Goal: Information Seeking & Learning: Learn about a topic

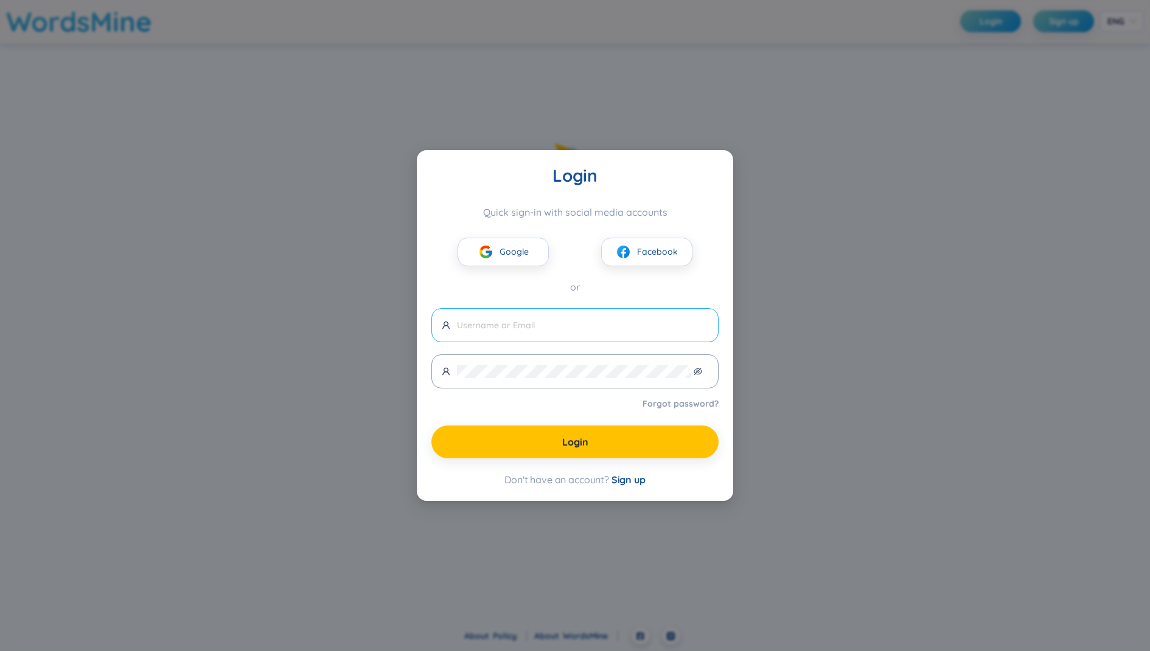
click at [543, 321] on input "text" at bounding box center [582, 325] width 251 height 13
type input "[EMAIL_ADDRESS][DOMAIN_NAME]"
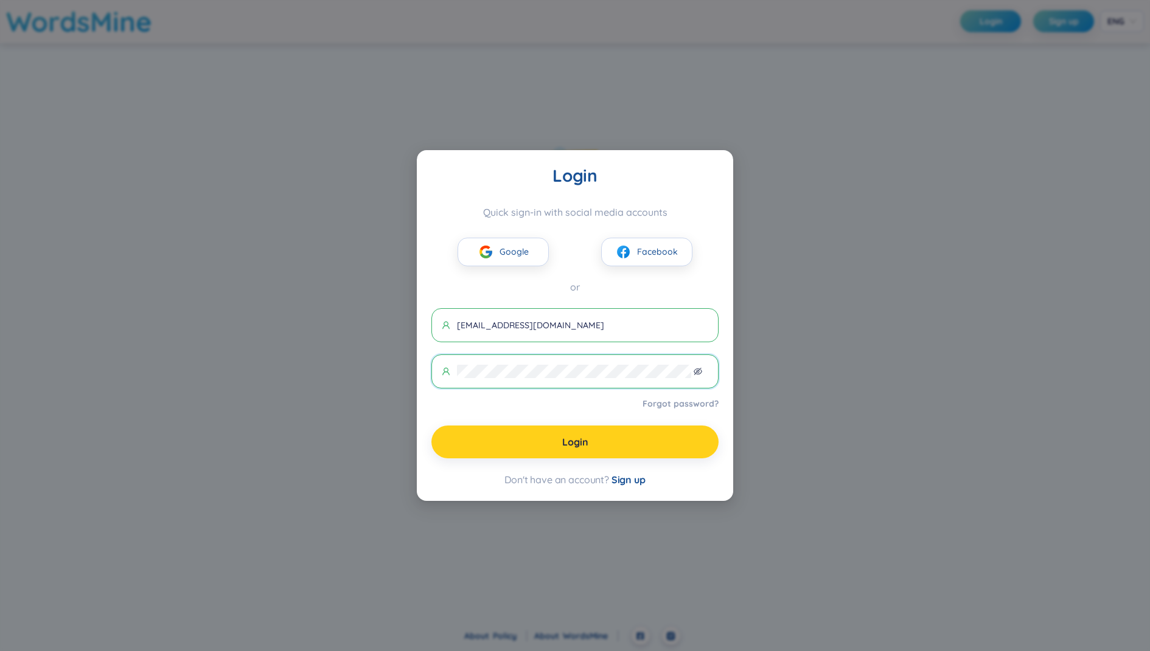
click at [545, 436] on button "Login" at bounding box center [574, 442] width 287 height 33
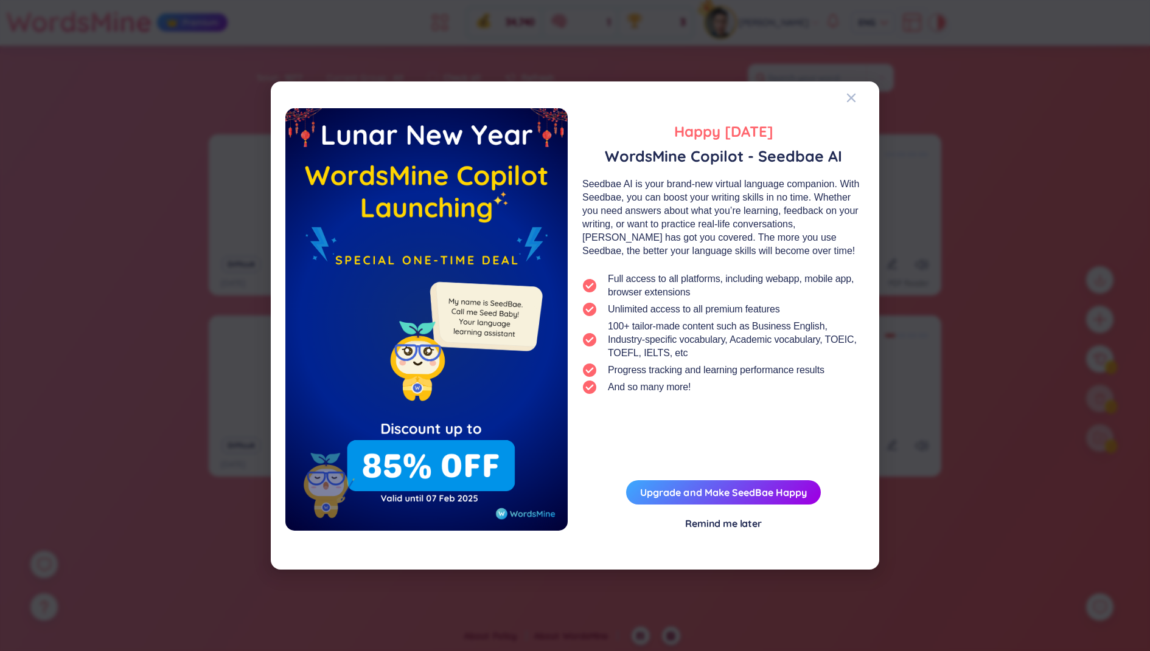
click at [914, 202] on div "Happy [DATE] WordsMine Copilot - Seedbae AI Seedbae AI is your brand-new virtua…" at bounding box center [575, 325] width 1150 height 651
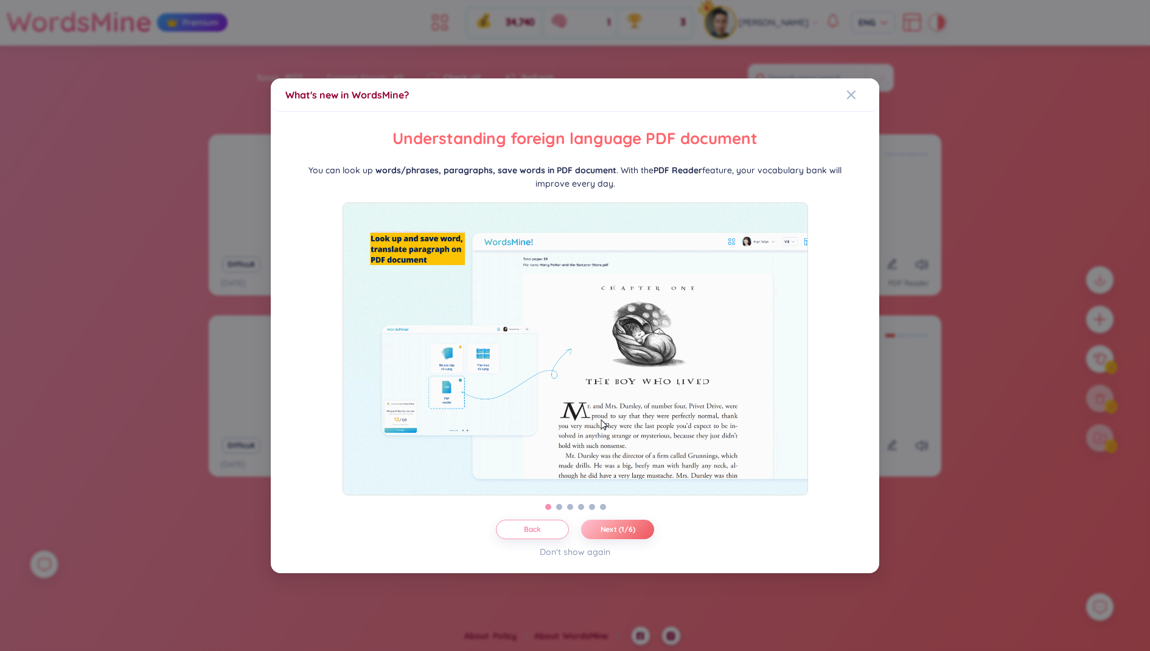
click at [948, 71] on div "What's new in WordsMine? Folder management WordsMine lets you manage and person…" at bounding box center [575, 325] width 1150 height 651
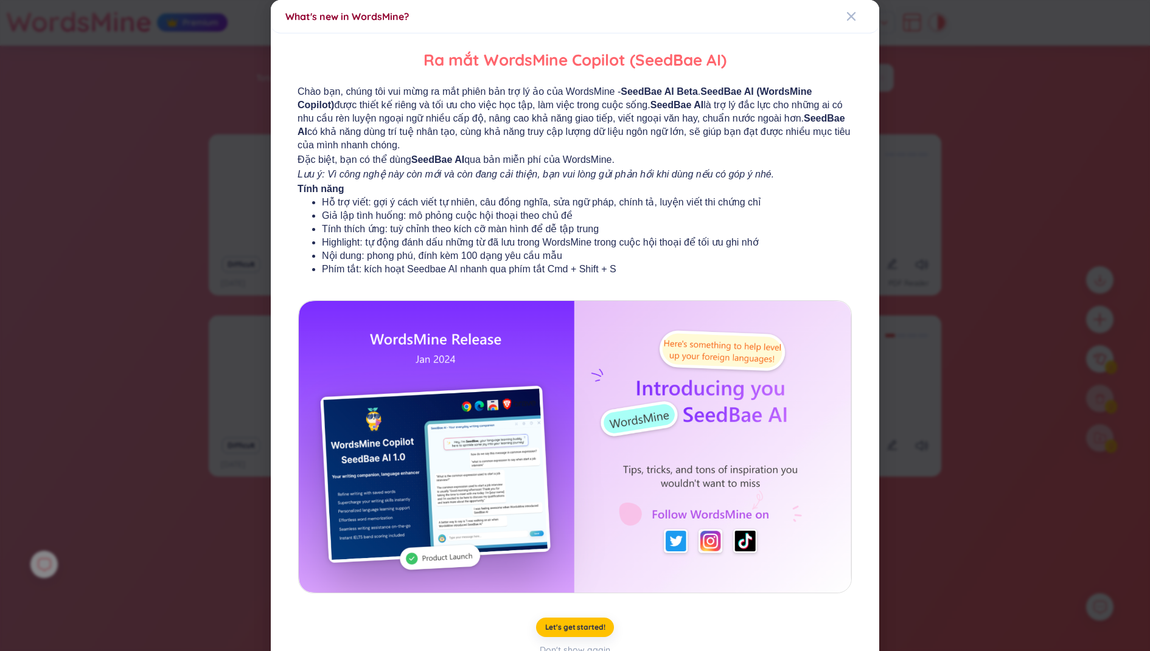
click at [932, 60] on div "What's new in WordsMine? Ra mắt WordsMine Copilot (SeedBae AI) Chào bạn, chúng …" at bounding box center [575, 325] width 1150 height 651
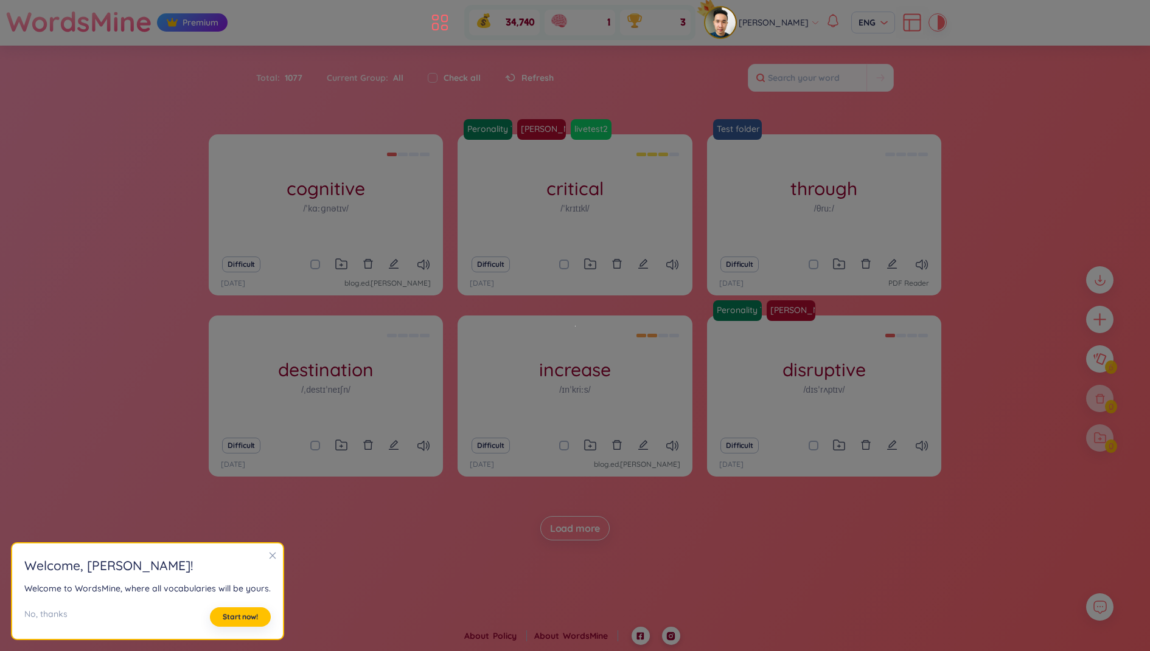
click at [979, 111] on section "Sort Alphabet Ascending Alphabet Descending Time-based Ascending Time-based Des…" at bounding box center [575, 305] width 1150 height 519
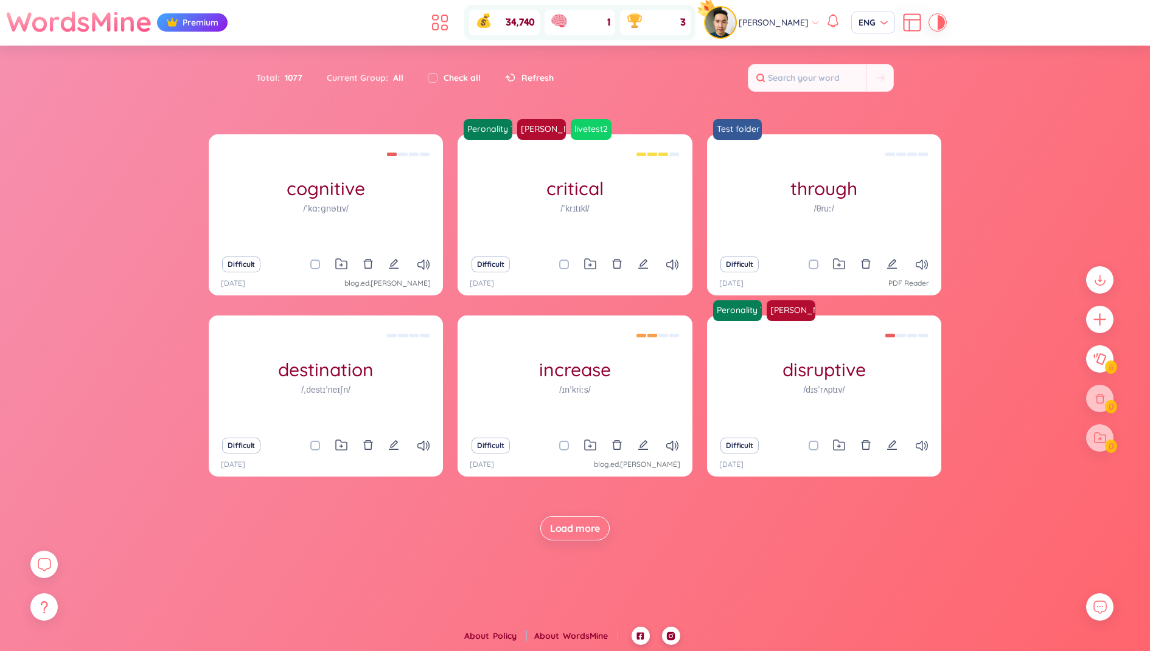
click at [933, 40] on header "WordsMine Premium 34,740 1 3 [PERSON_NAME] [PERSON_NAME]" at bounding box center [575, 23] width 1150 height 46
click at [930, 30] on div at bounding box center [937, 22] width 15 height 15
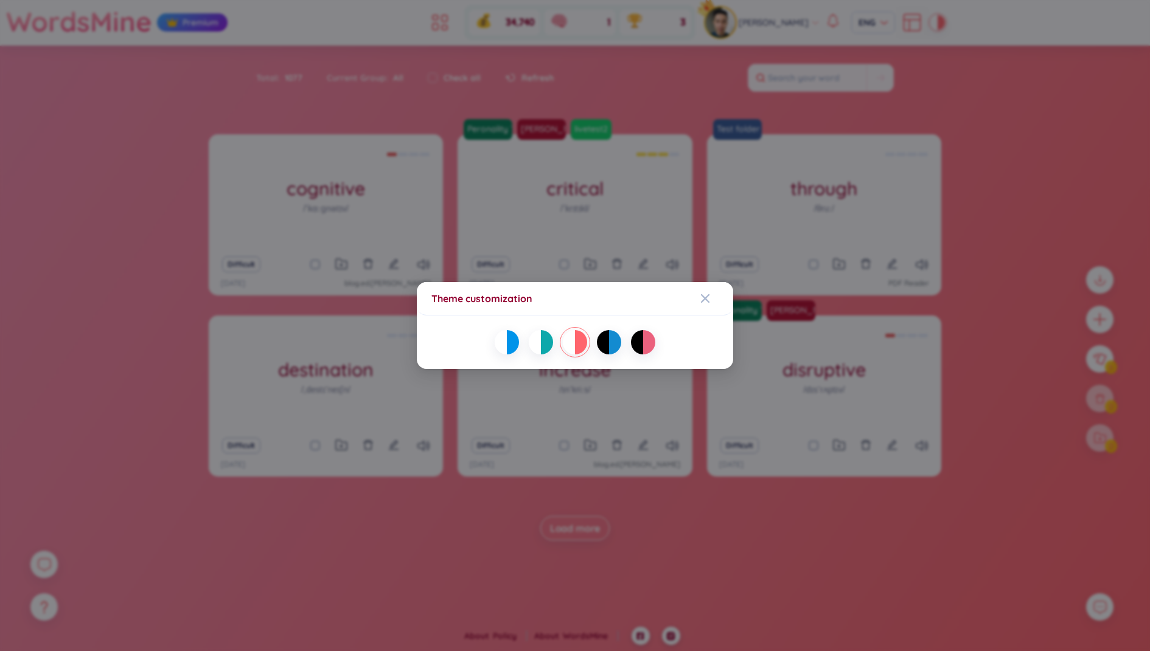
click at [502, 356] on div at bounding box center [575, 343] width 316 height 54
click at [502, 336] on div at bounding box center [501, 342] width 12 height 24
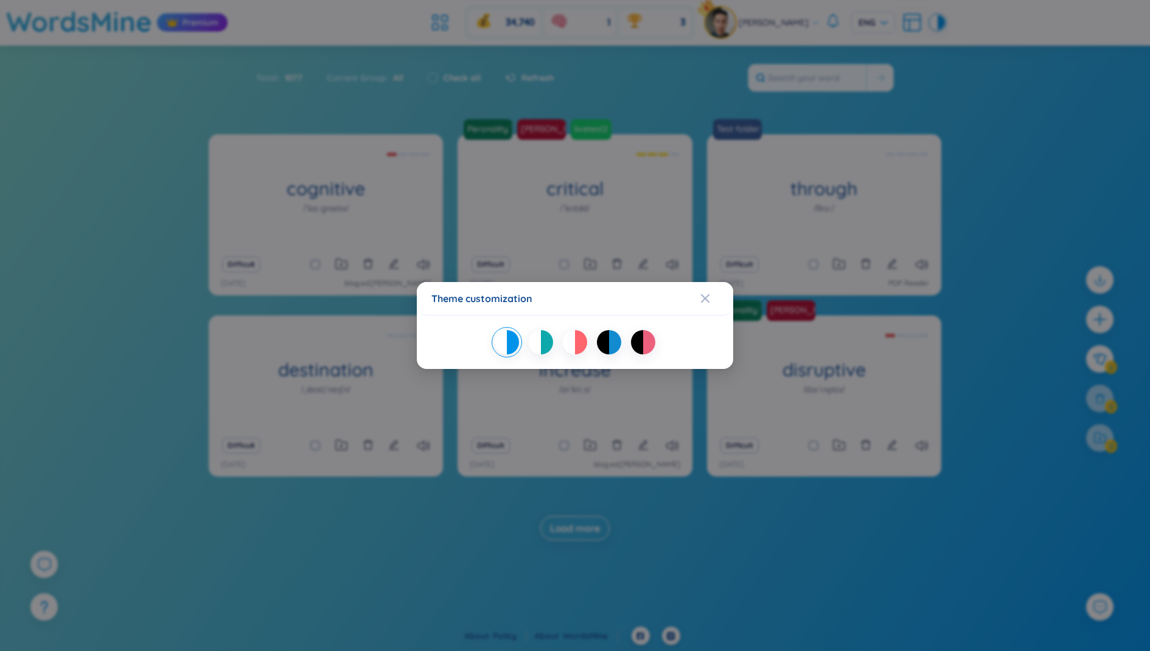
click at [346, 225] on div "Theme customization" at bounding box center [575, 325] width 1150 height 651
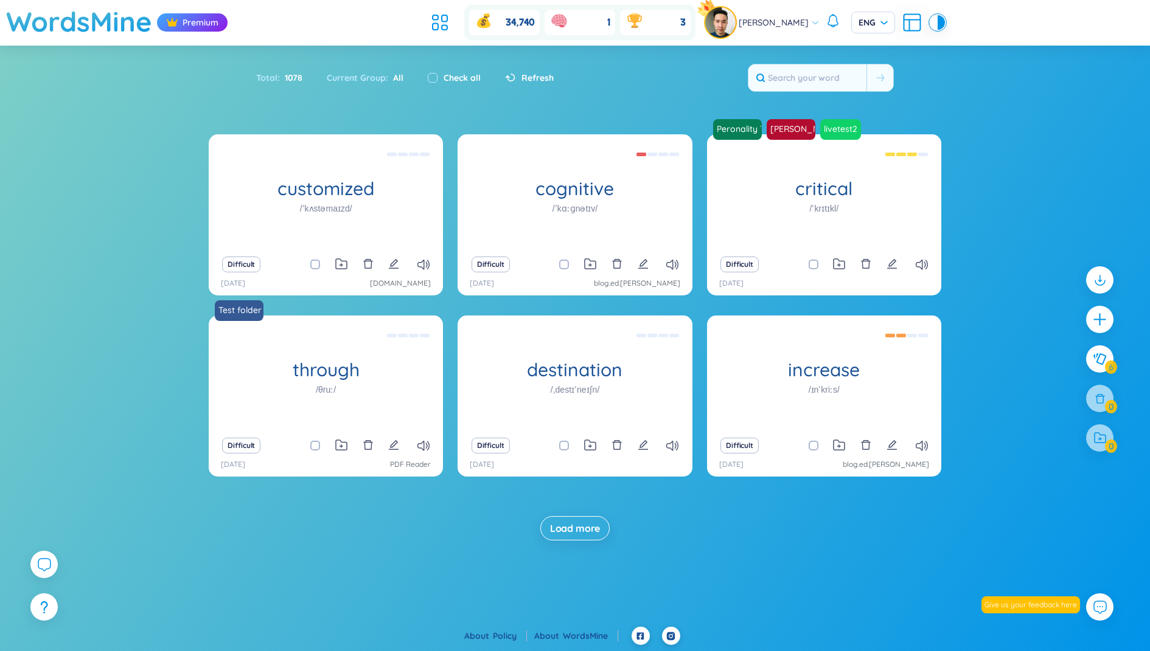
click at [312, 262] on span at bounding box center [315, 265] width 10 height 10
click at [316, 262] on input "checkbox" at bounding box center [321, 265] width 10 height 10
checkbox input "true"
click at [571, 267] on input "checkbox" at bounding box center [570, 265] width 10 height 10
checkbox input "true"
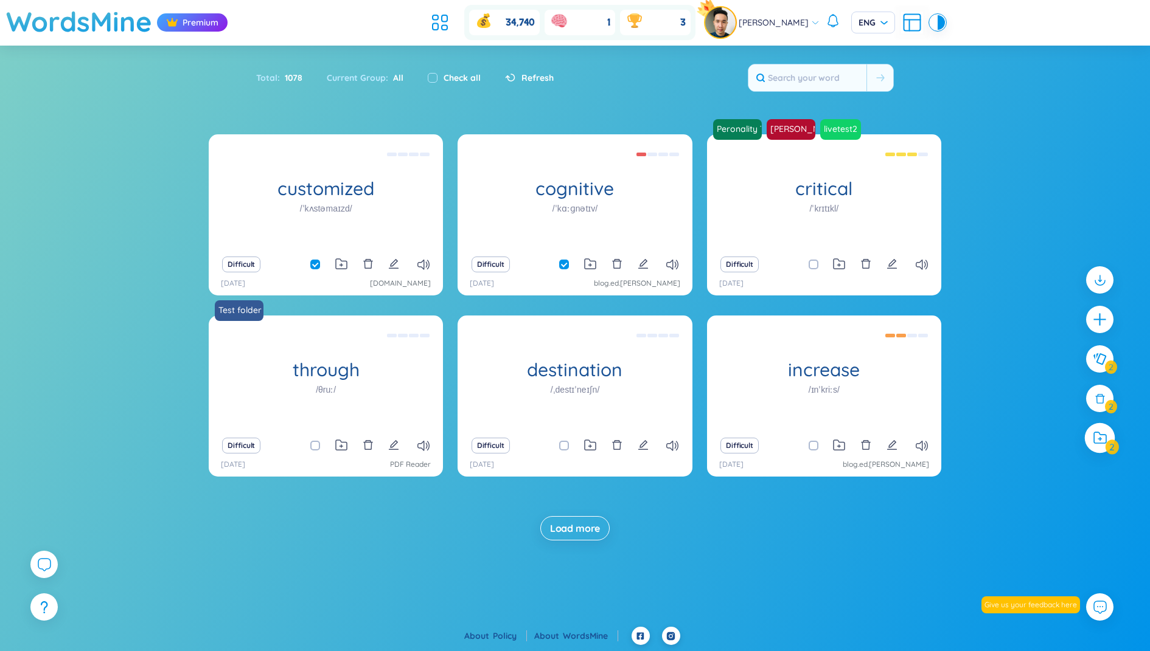
click at [1096, 436] on icon at bounding box center [1099, 438] width 13 height 13
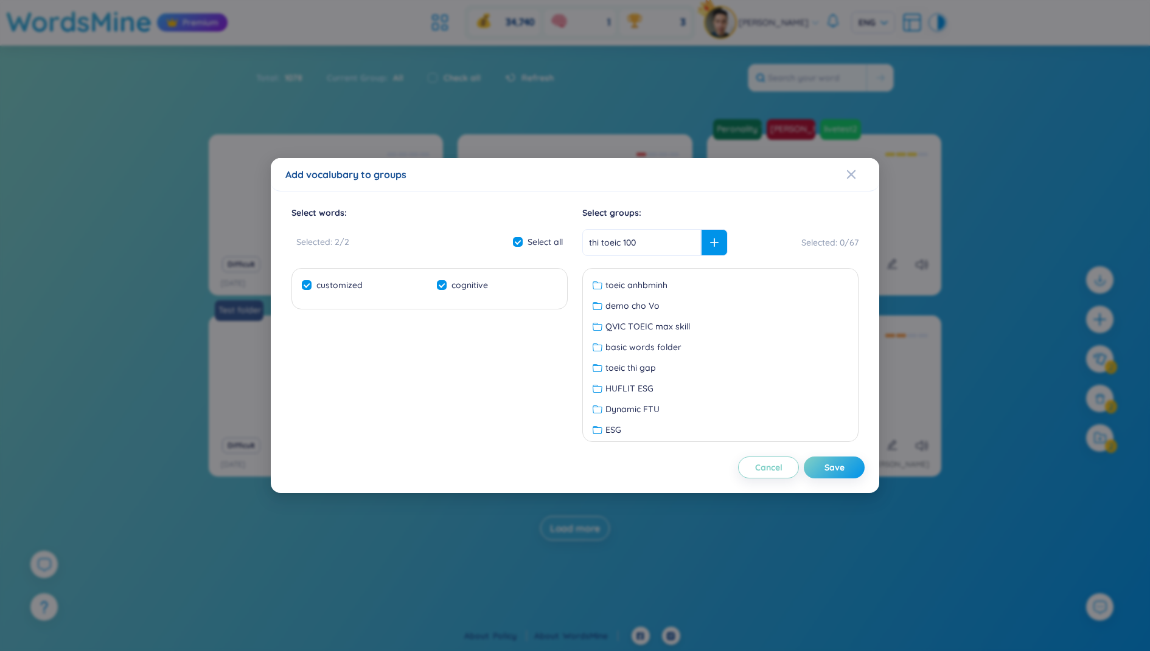
type input "thi toeic 100"
click at [710, 243] on icon at bounding box center [714, 242] width 9 height 9
click at [844, 464] on button "Save" at bounding box center [834, 468] width 61 height 22
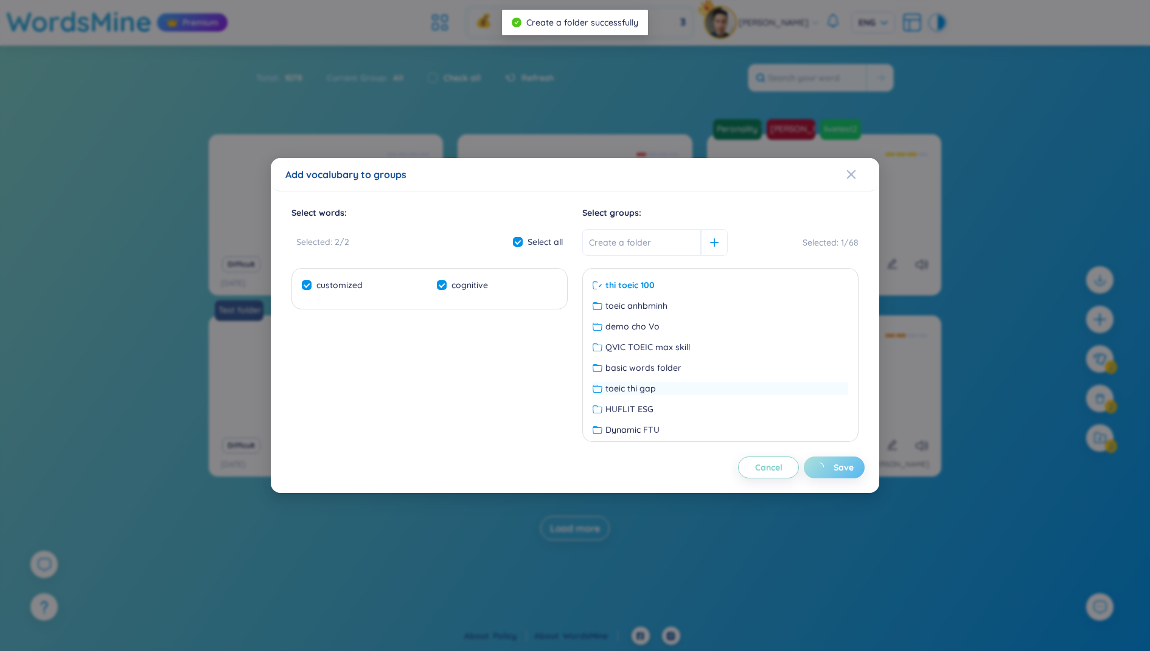
checkbox input "false"
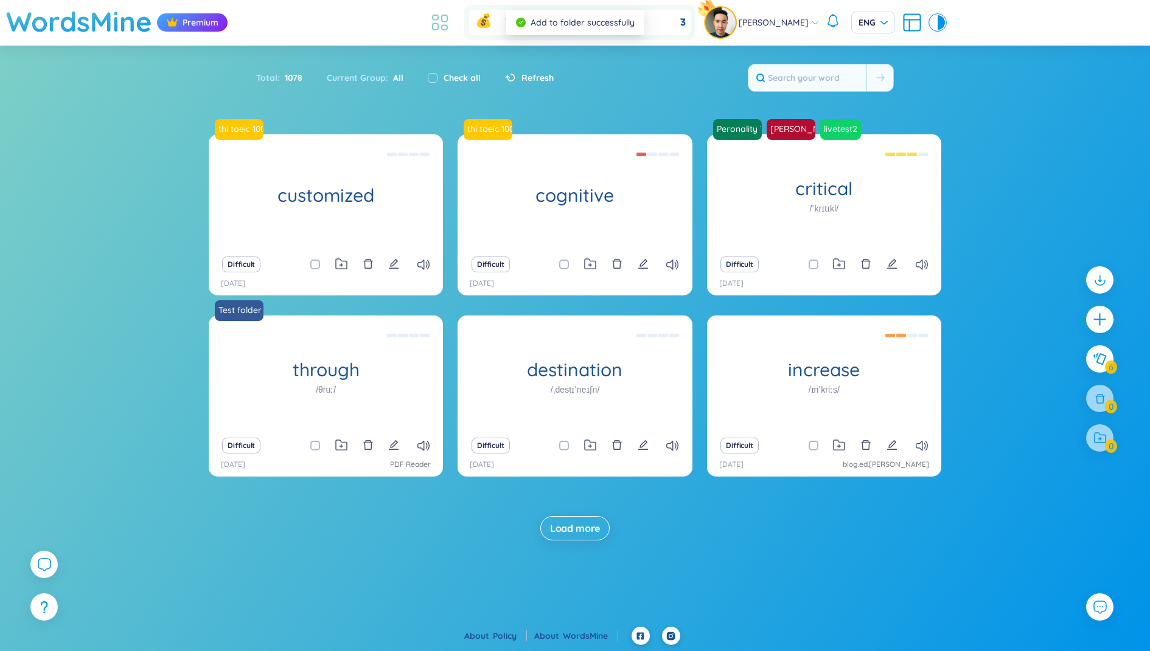
click at [448, 29] on icon at bounding box center [440, 23] width 22 height 22
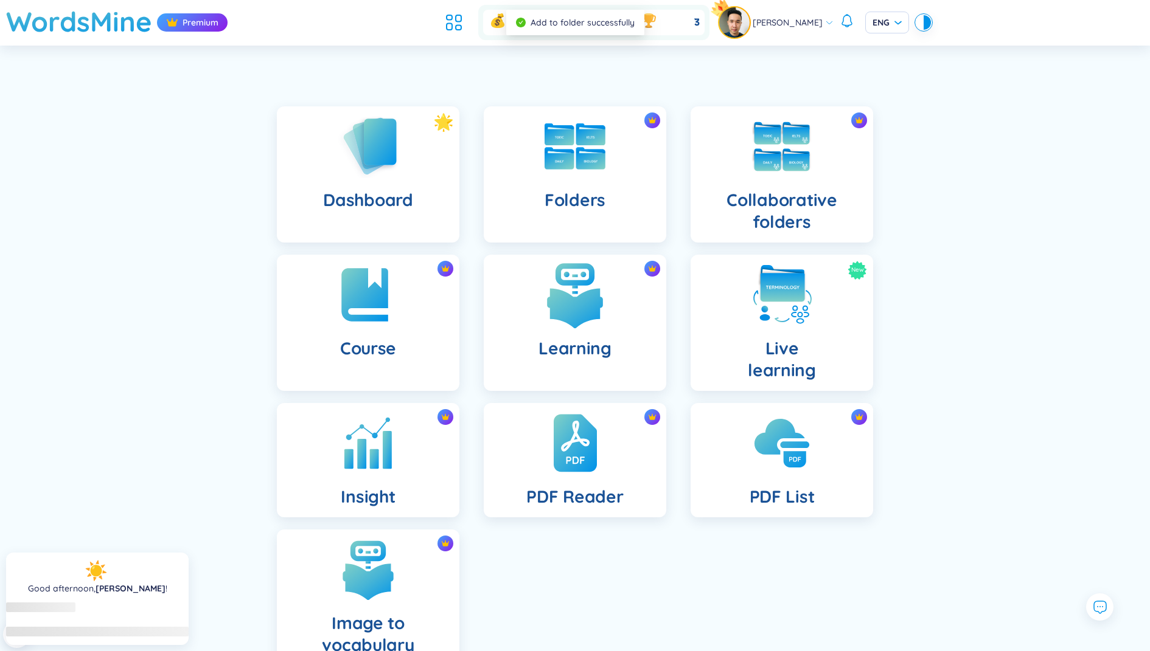
click at [572, 299] on img at bounding box center [574, 295] width 67 height 67
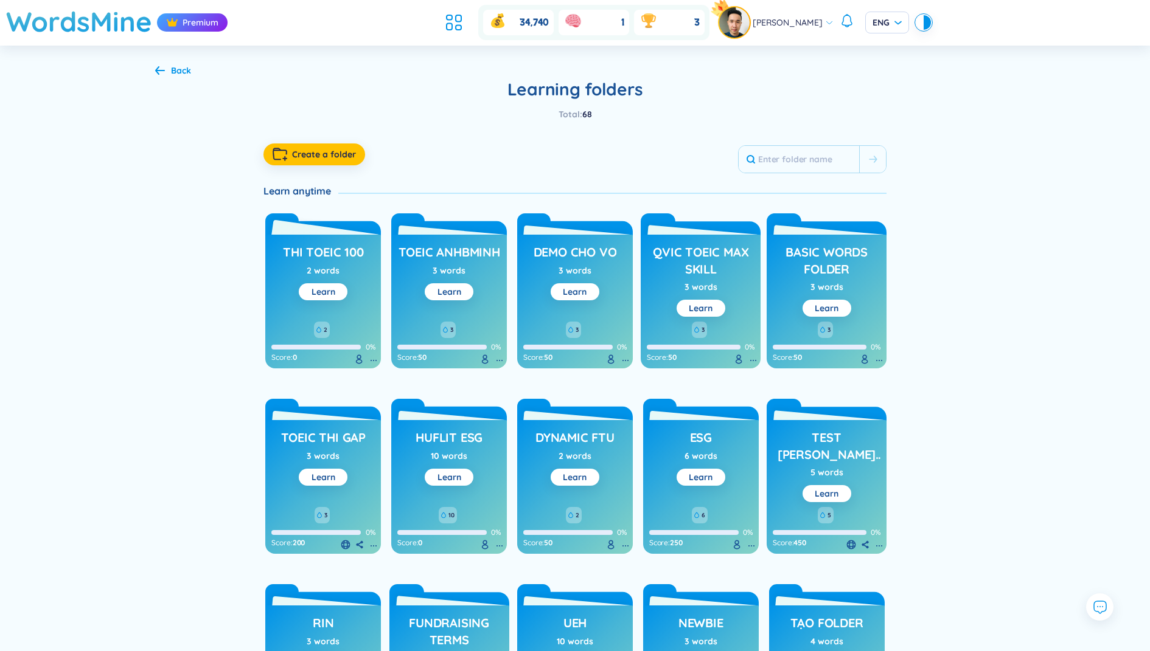
click at [354, 249] on h3 "thi toeic 100" at bounding box center [323, 255] width 80 height 23
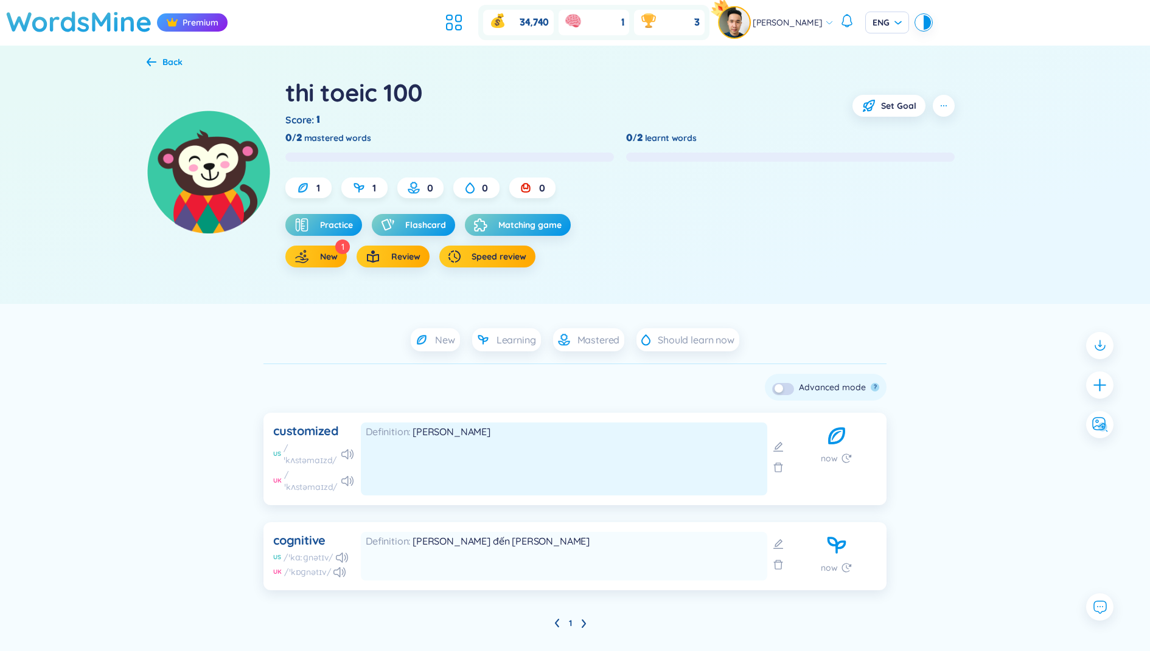
scroll to position [30, 0]
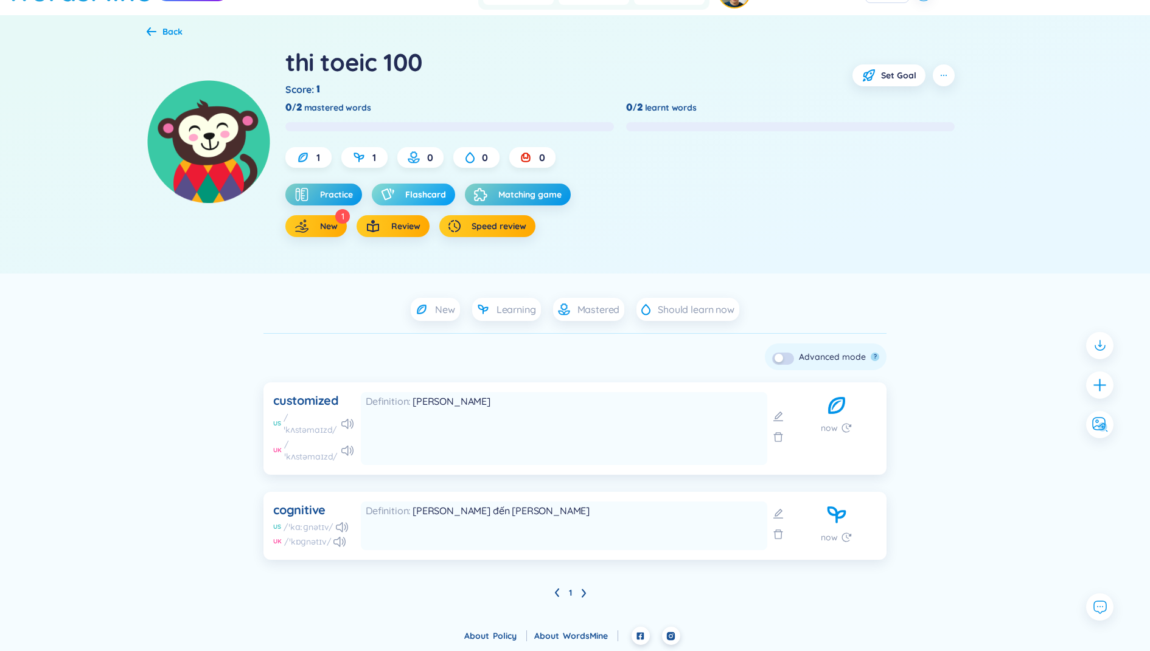
click at [442, 195] on span "Flashcard" at bounding box center [425, 195] width 41 height 12
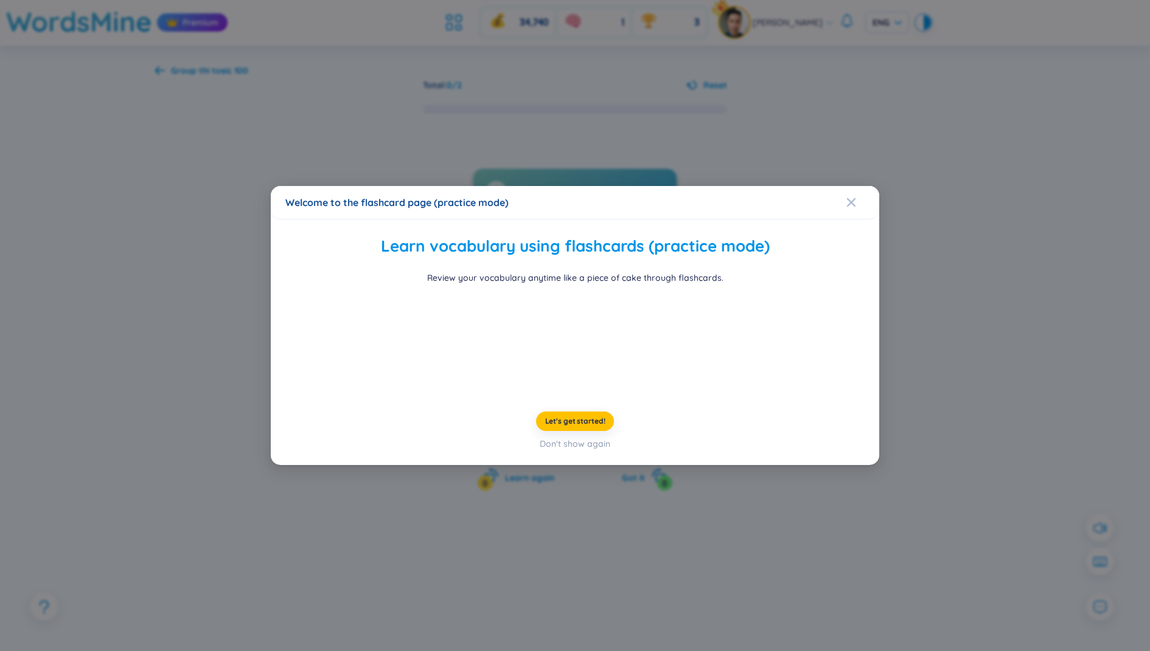
click at [1009, 202] on div "Welcome to the flashcard page (practice mode) Learn vocabulary using flashcards…" at bounding box center [575, 325] width 1150 height 651
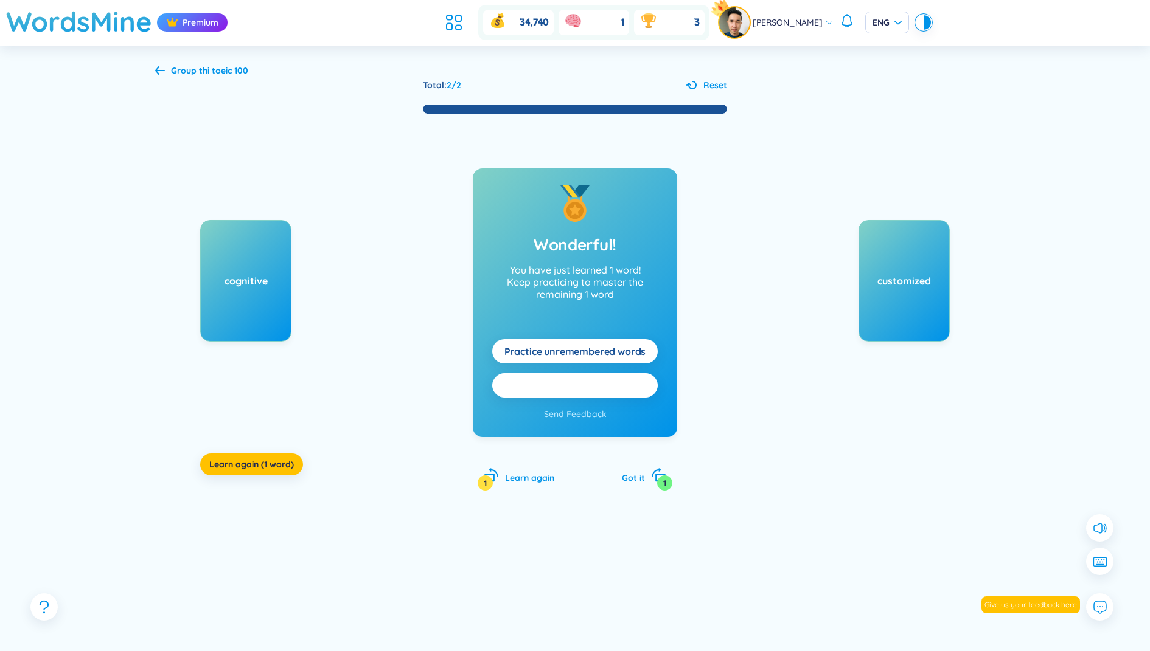
click at [608, 377] on button "Practice all here" at bounding box center [574, 386] width 165 height 24
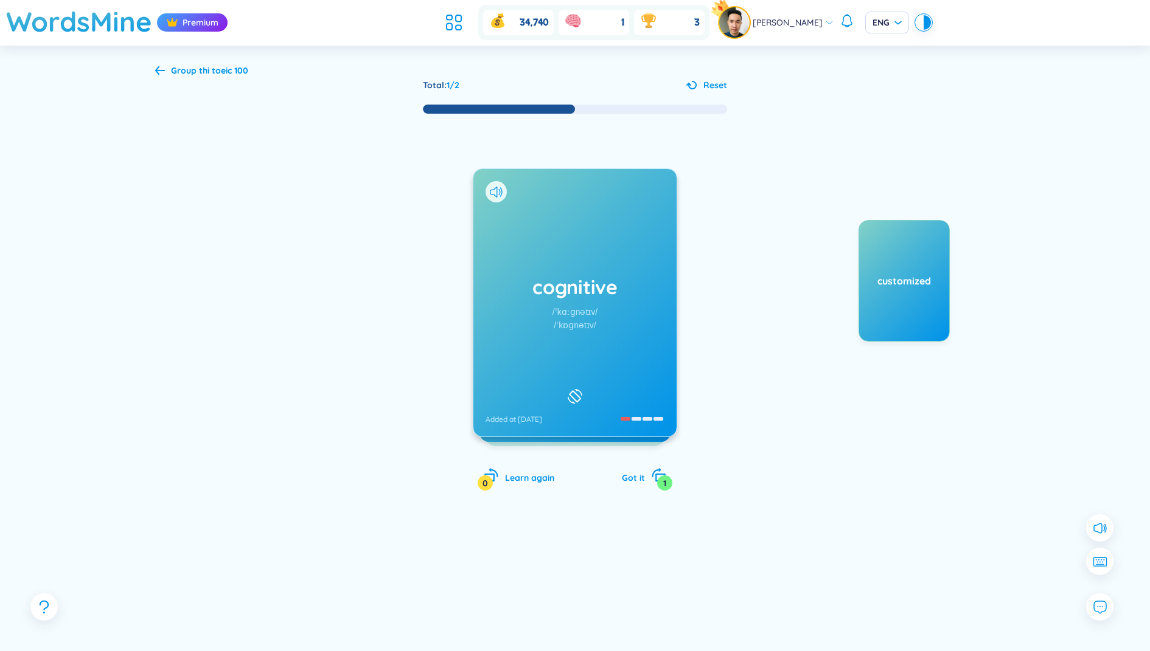
click at [214, 68] on b "thi toeic 100" at bounding box center [223, 70] width 49 height 11
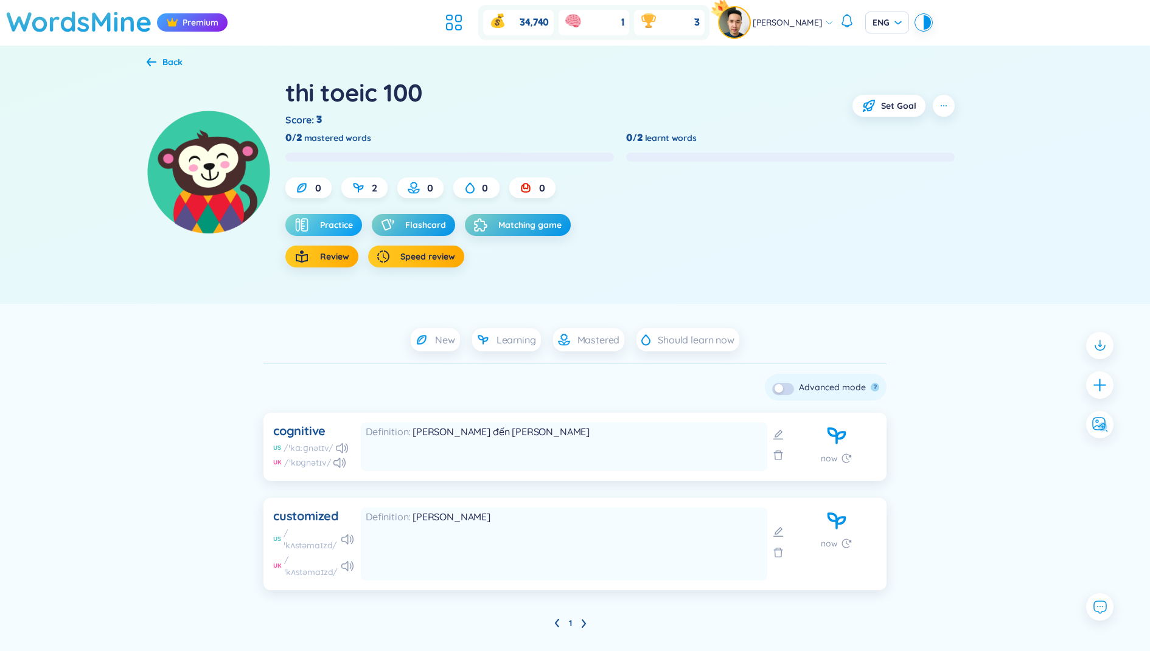
click at [346, 225] on span "Practice" at bounding box center [336, 225] width 33 height 12
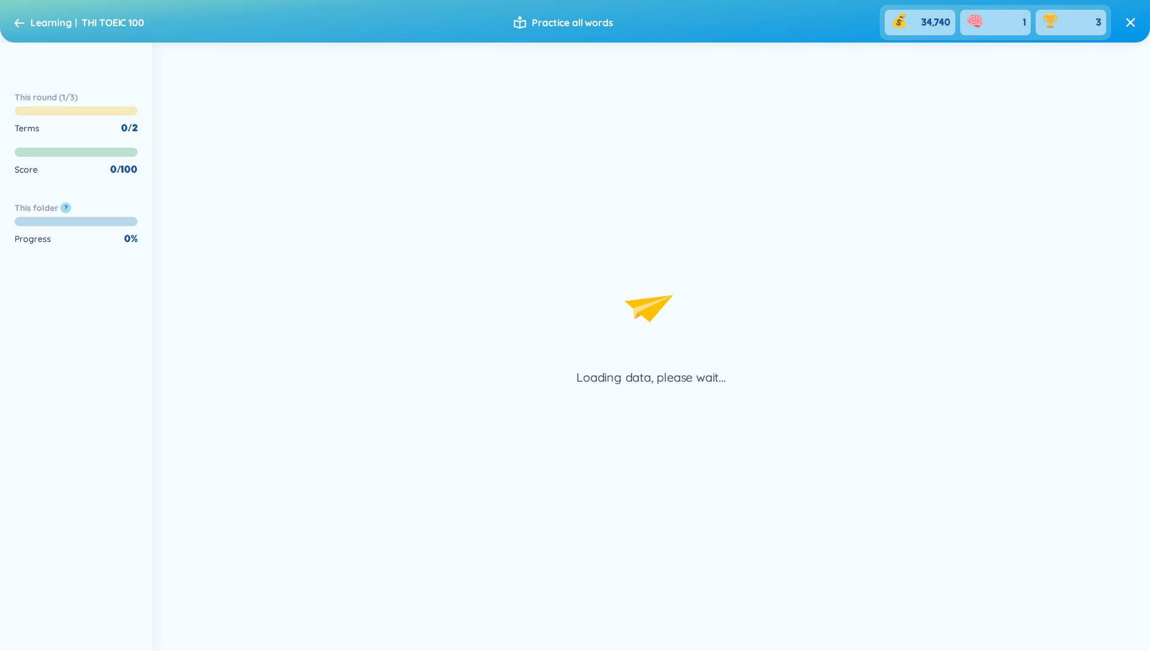
click at [16, 24] on icon at bounding box center [20, 22] width 10 height 9
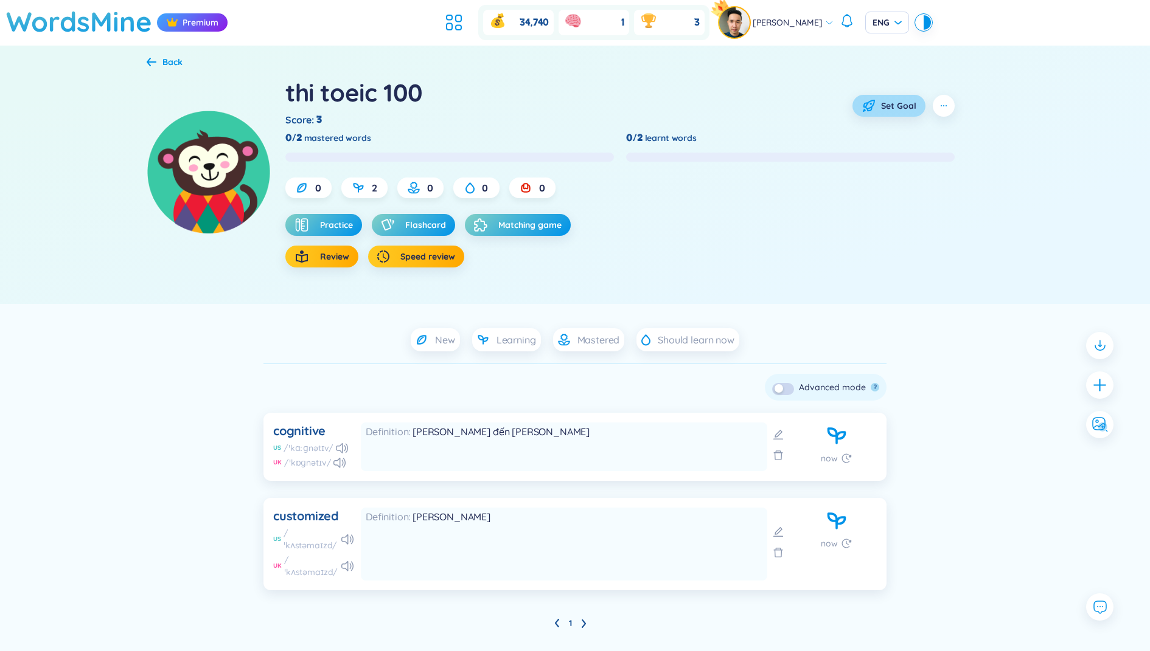
click at [873, 97] on button "Set Goal" at bounding box center [888, 106] width 73 height 22
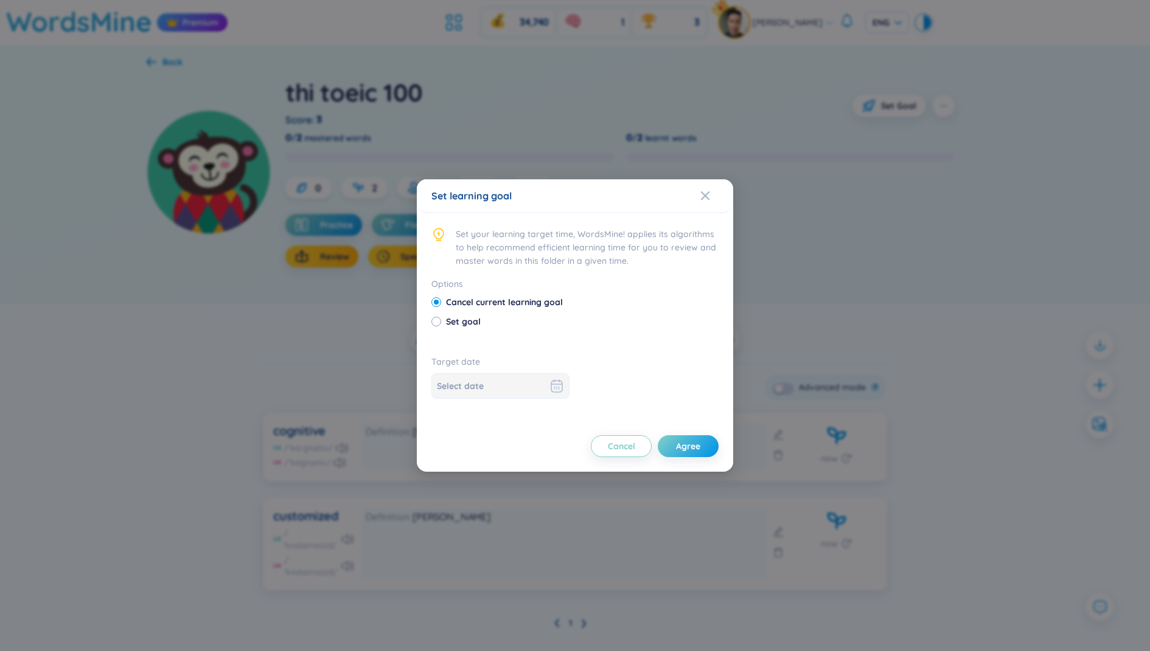
click at [484, 330] on div "Options Cancel current learning goal Set goal" at bounding box center [574, 310] width 287 height 66
click at [466, 322] on span "Set goal" at bounding box center [463, 321] width 44 height 13
click at [440, 322] on input "Set goal" at bounding box center [435, 321] width 9 height 9
radio input "true"
radio input "false"
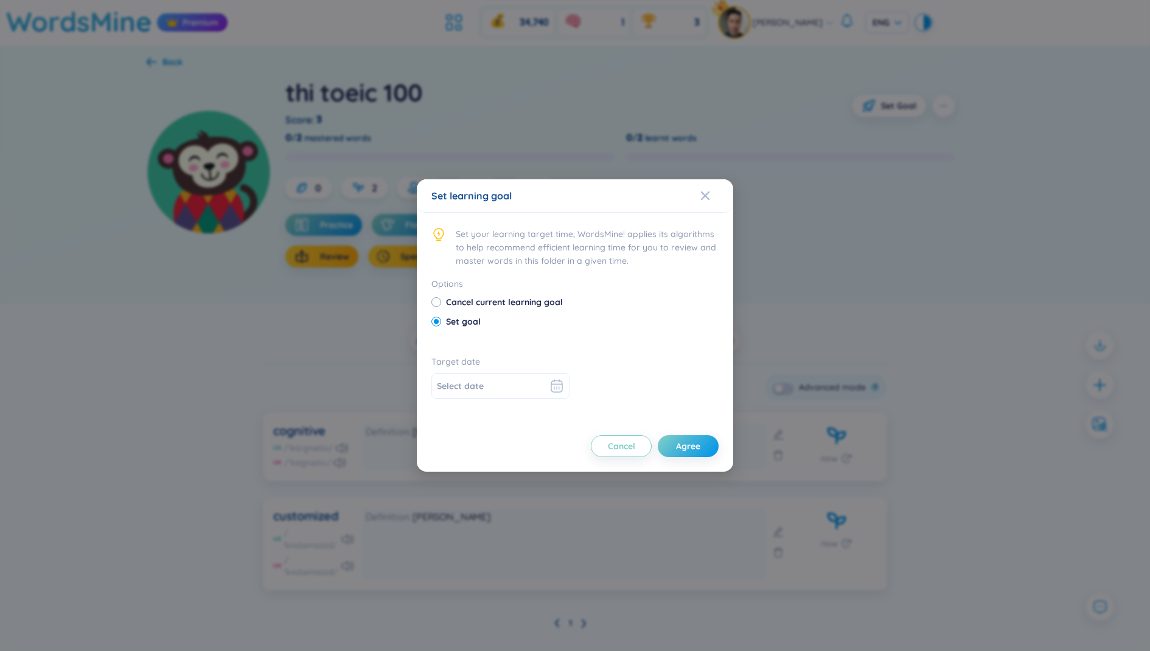
click at [540, 386] on div at bounding box center [500, 386] width 127 height 15
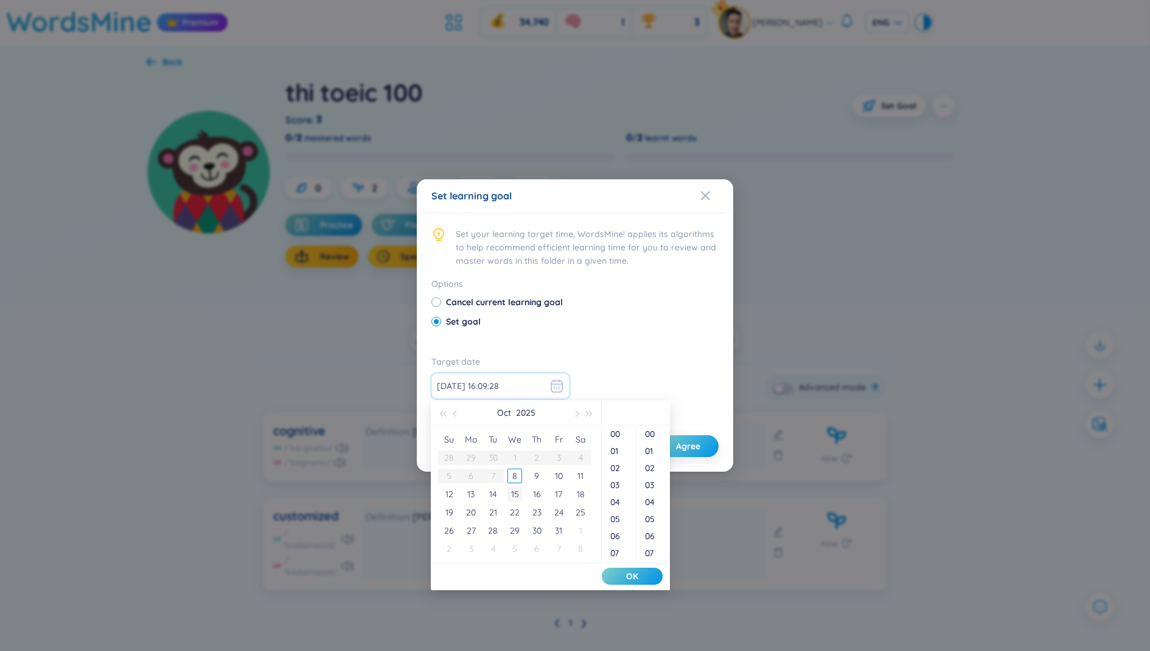
click at [517, 490] on div "15" at bounding box center [514, 494] width 15 height 15
type input "2025-10-15 16:09:28"
click at [628, 576] on span "OK" at bounding box center [632, 577] width 12 height 12
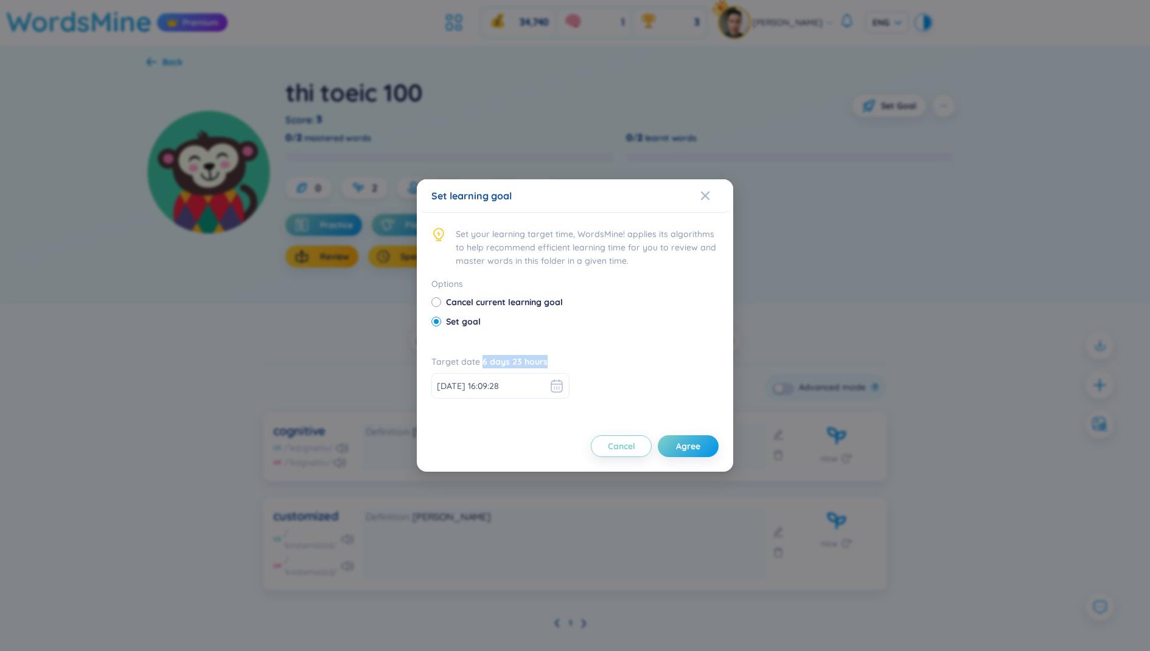
drag, startPoint x: 482, startPoint y: 359, endPoint x: 555, endPoint y: 359, distance: 73.0
click at [555, 359] on div "Target date 6 days 23 hours 2025-10-15 16:09:28" at bounding box center [574, 384] width 287 height 58
click at [690, 441] on span "Agree" at bounding box center [688, 446] width 24 height 12
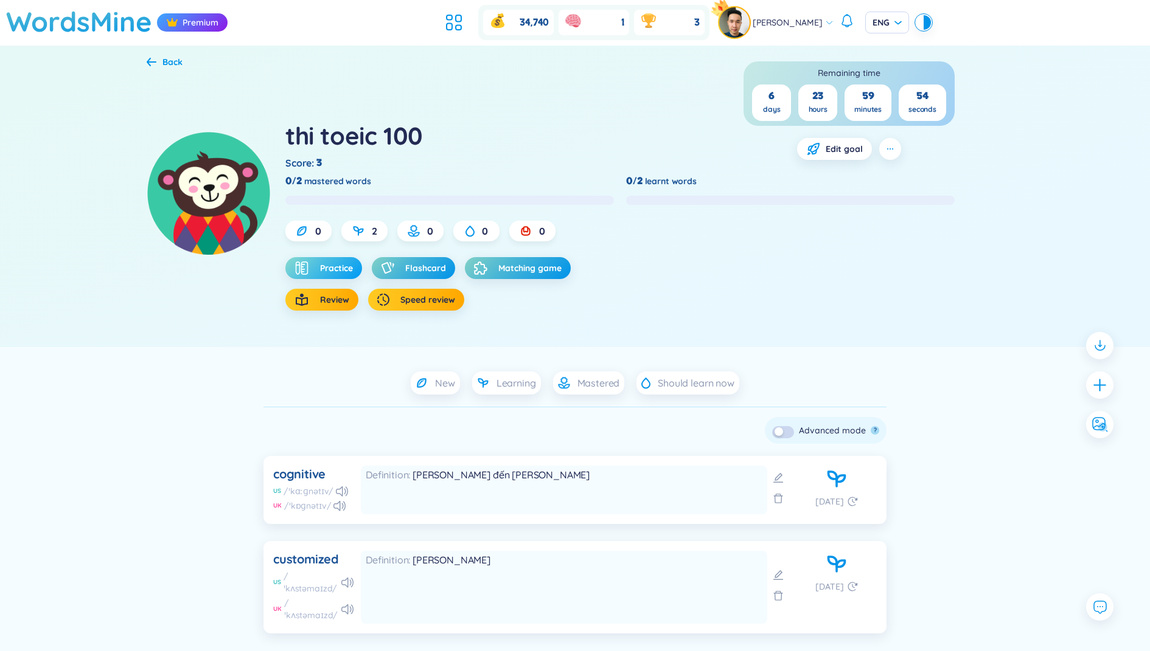
click at [318, 274] on button "Practice" at bounding box center [323, 268] width 77 height 22
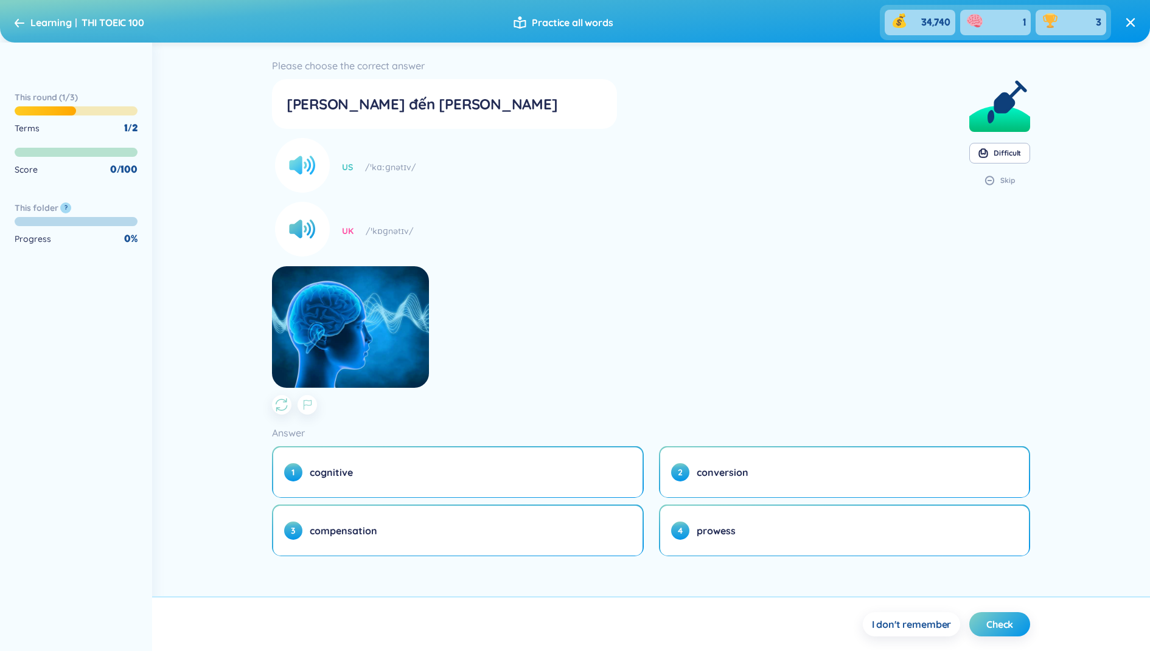
click at [301, 176] on circle at bounding box center [302, 165] width 55 height 55
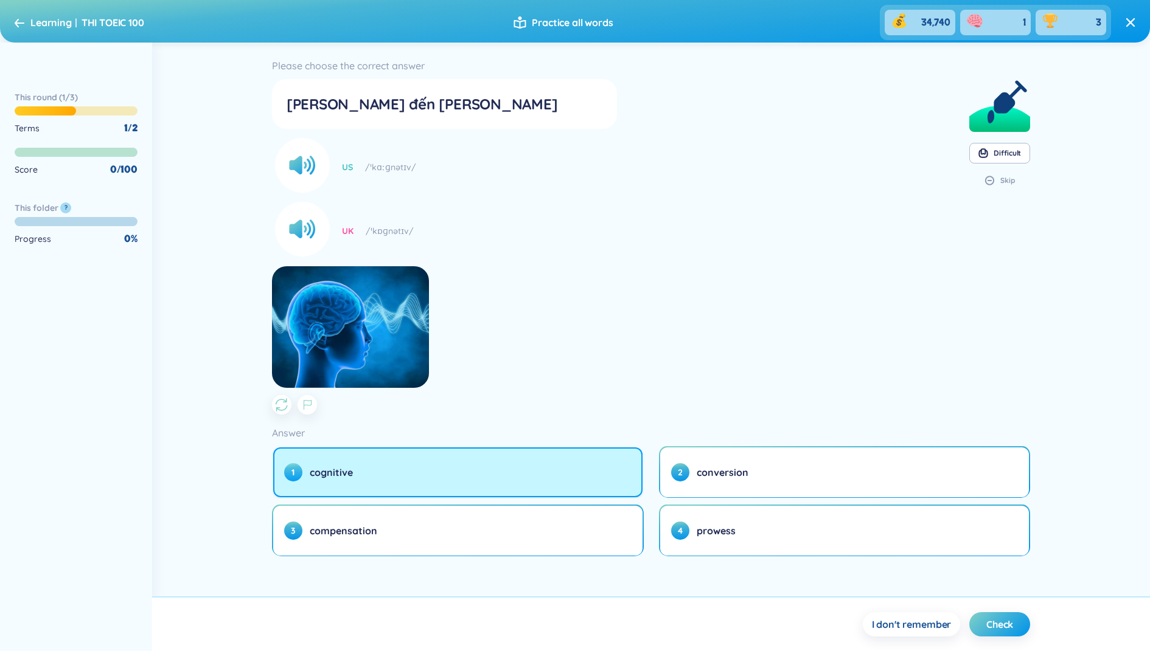
click at [405, 470] on button "1 cognitive" at bounding box center [457, 473] width 369 height 50
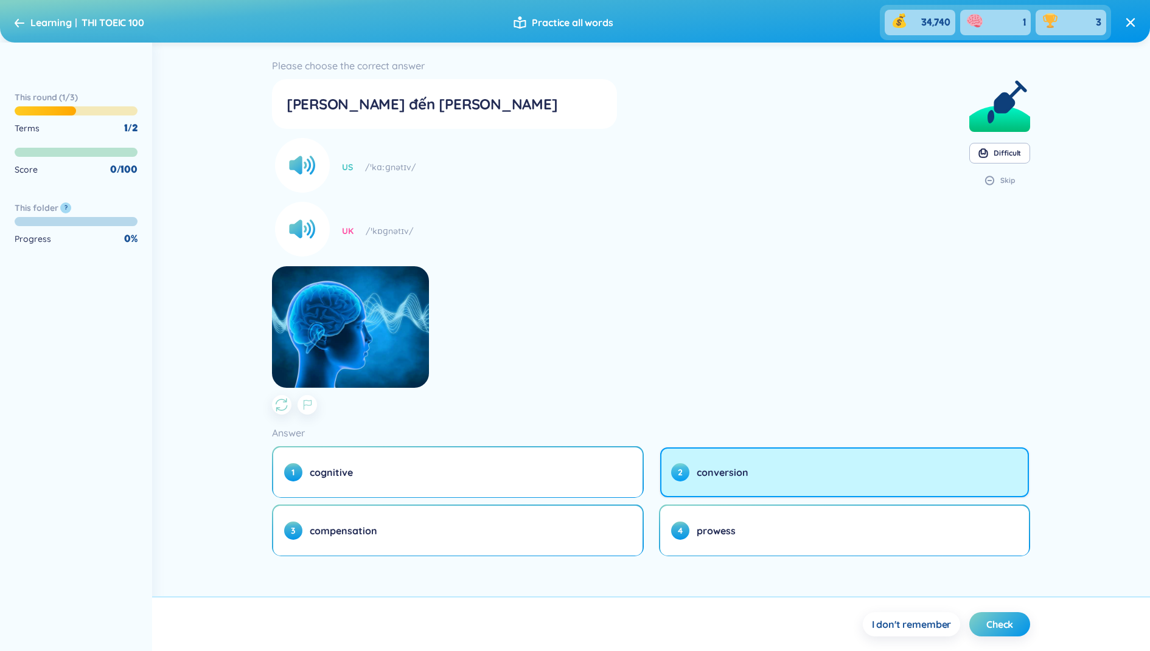
click at [686, 473] on span "2" at bounding box center [680, 473] width 18 height 18
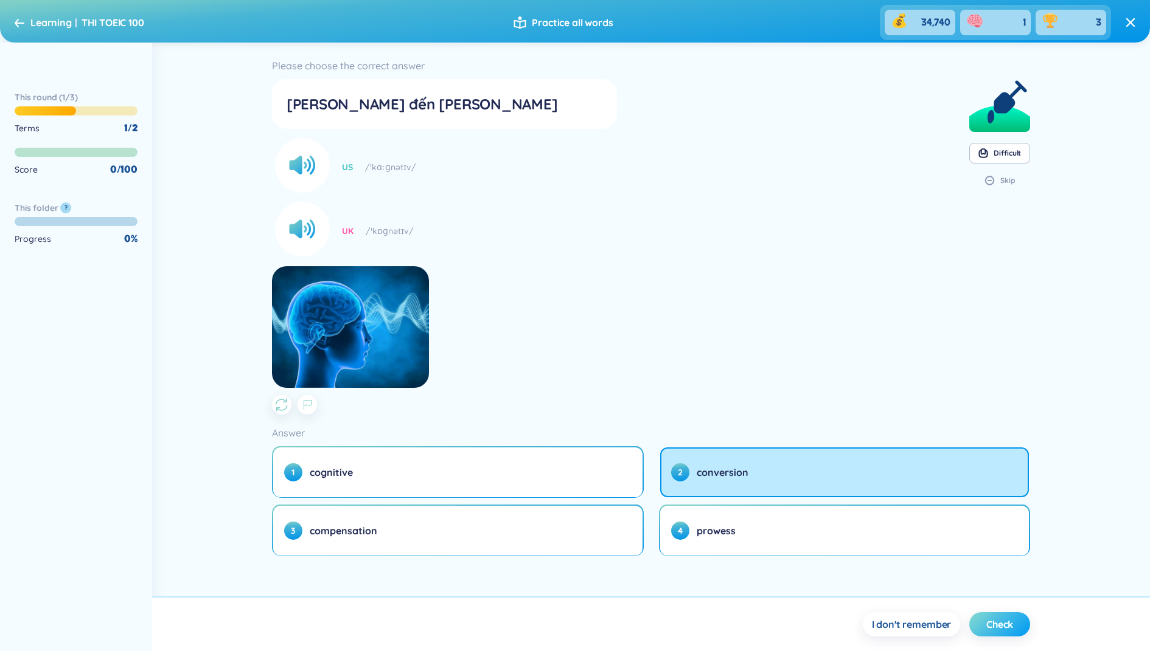
click at [995, 618] on span "Check" at bounding box center [999, 624] width 27 height 13
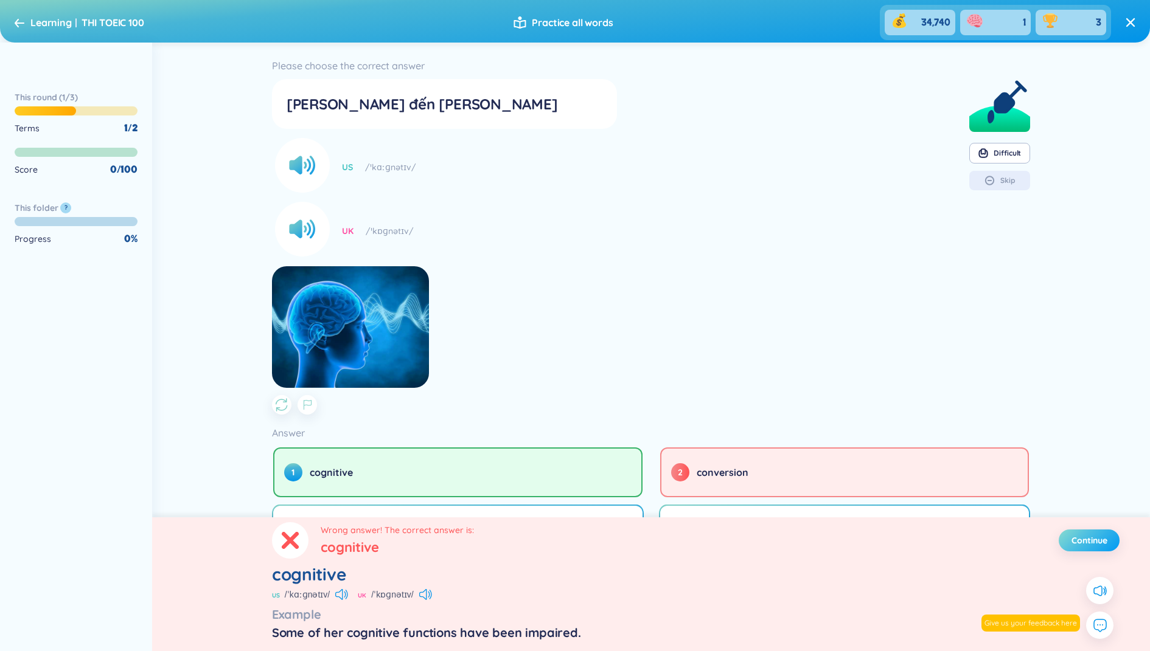
click at [1076, 541] on span "Continue" at bounding box center [1089, 541] width 36 height 12
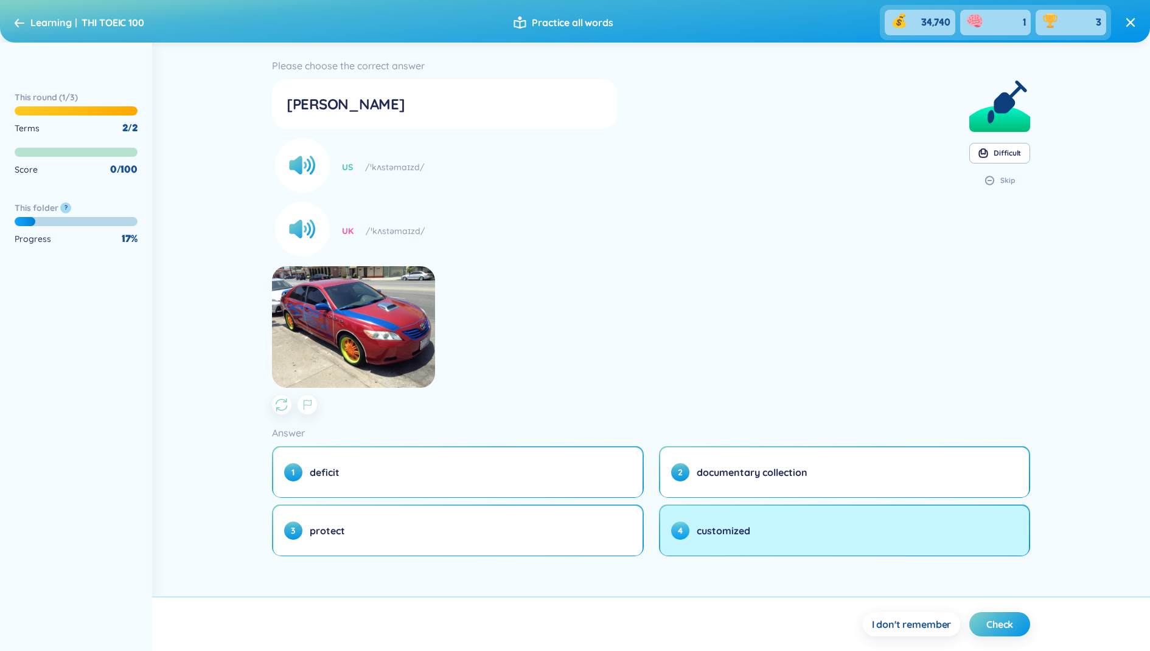
click at [734, 523] on button "4 customized" at bounding box center [844, 531] width 369 height 50
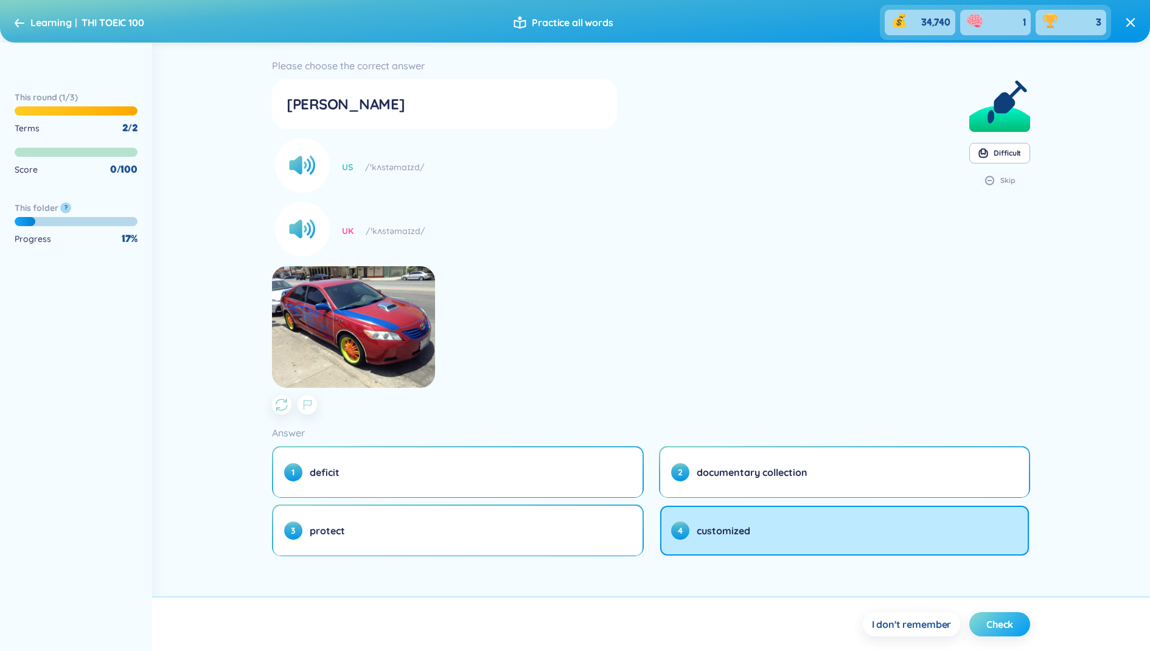
click at [1002, 617] on button "Check" at bounding box center [999, 625] width 61 height 24
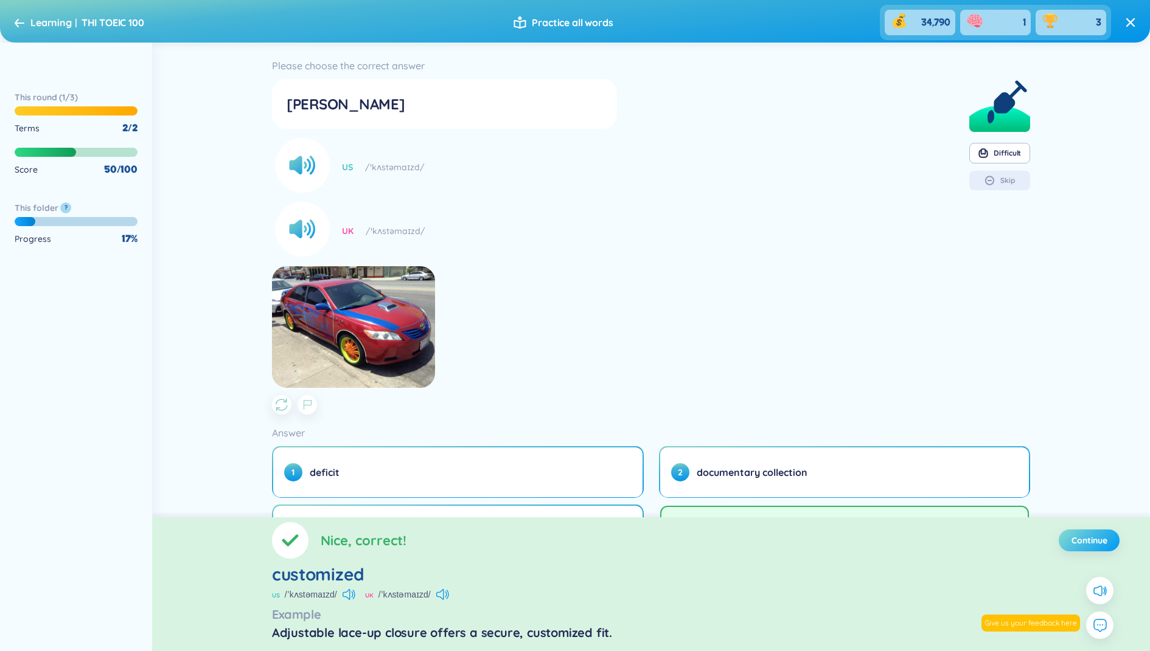
click at [1100, 543] on span "Continue" at bounding box center [1089, 541] width 36 height 12
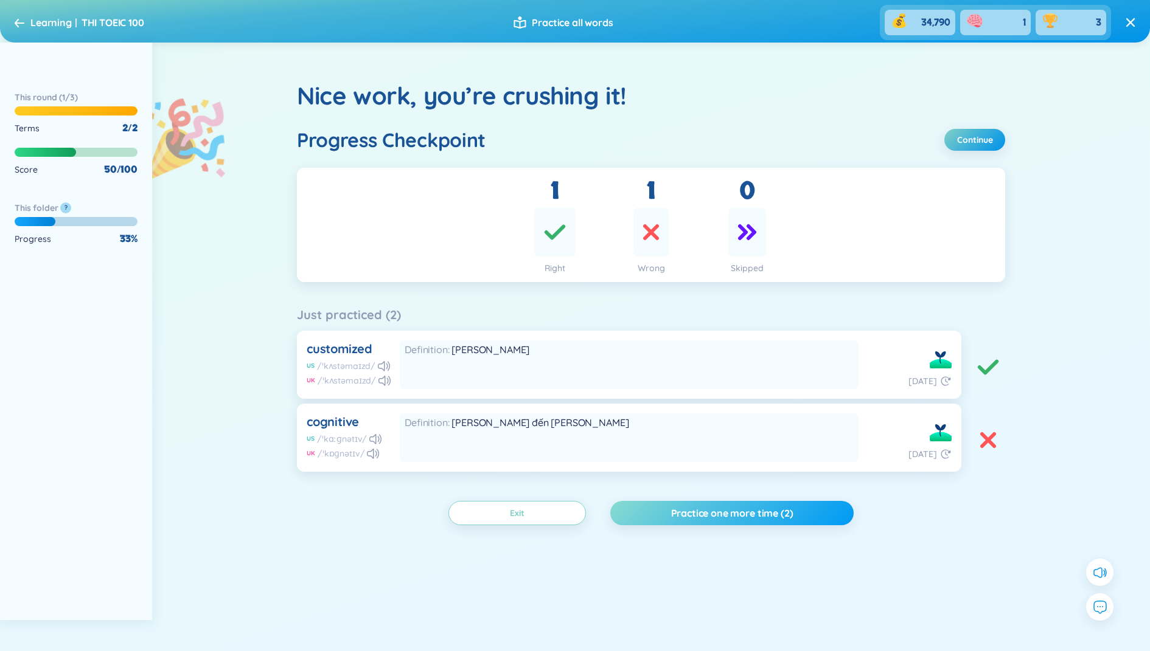
click at [769, 514] on span "Practice one more time (2)" at bounding box center [732, 513] width 122 height 13
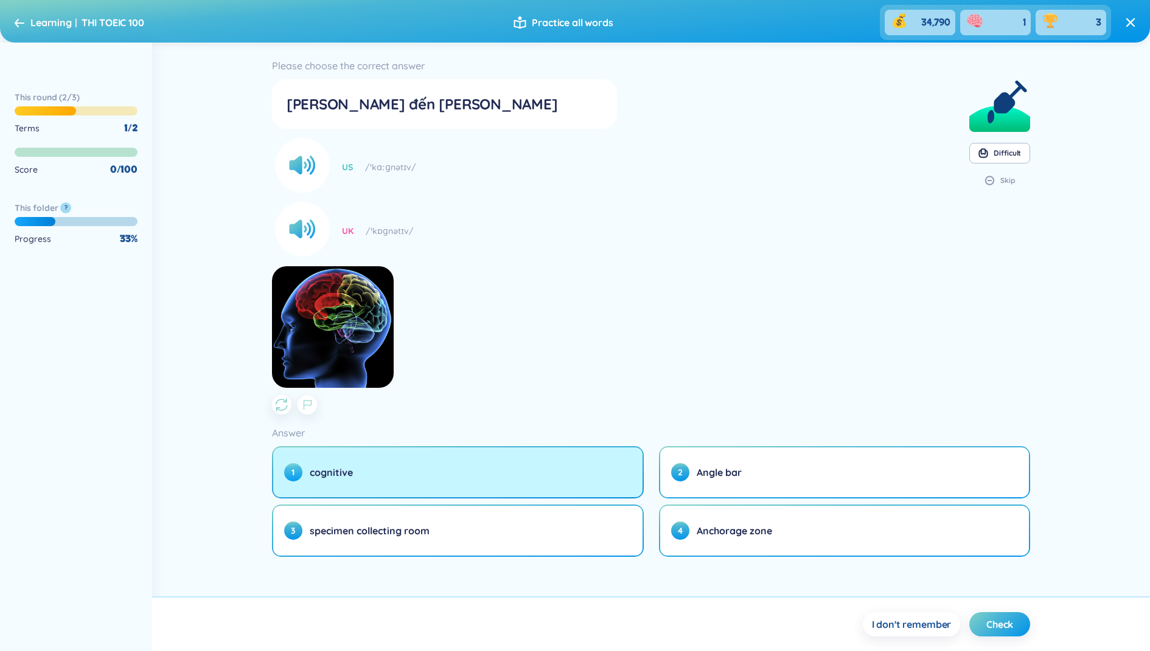
click at [457, 468] on button "1 cognitive" at bounding box center [457, 473] width 369 height 50
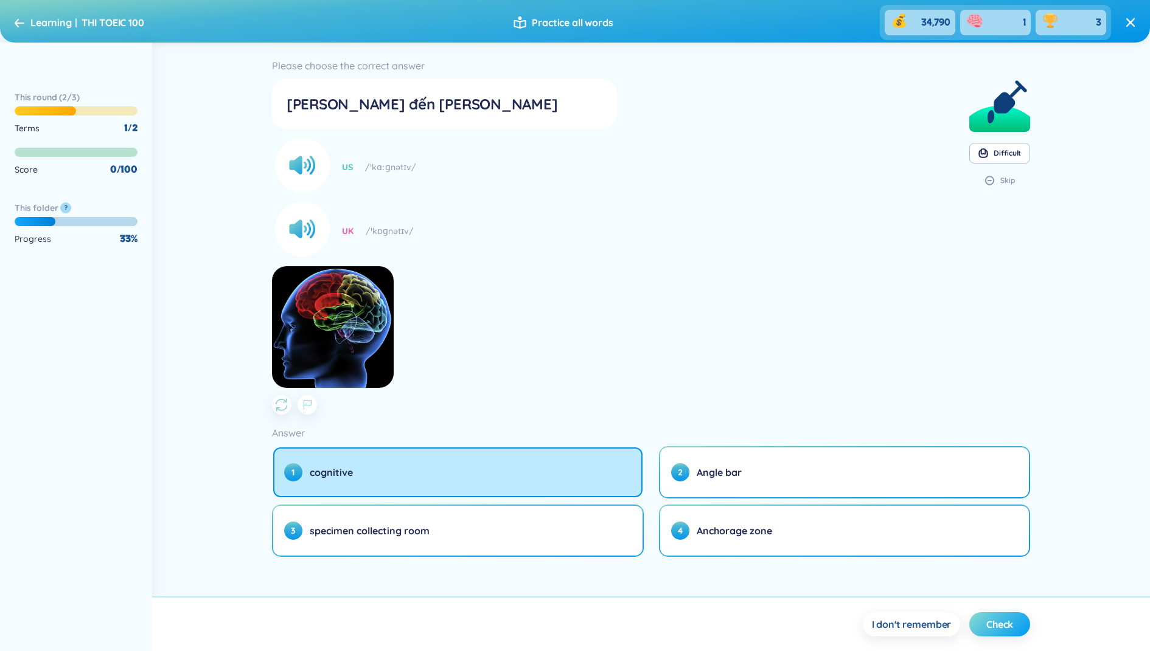
click at [996, 625] on span "Check" at bounding box center [999, 624] width 27 height 13
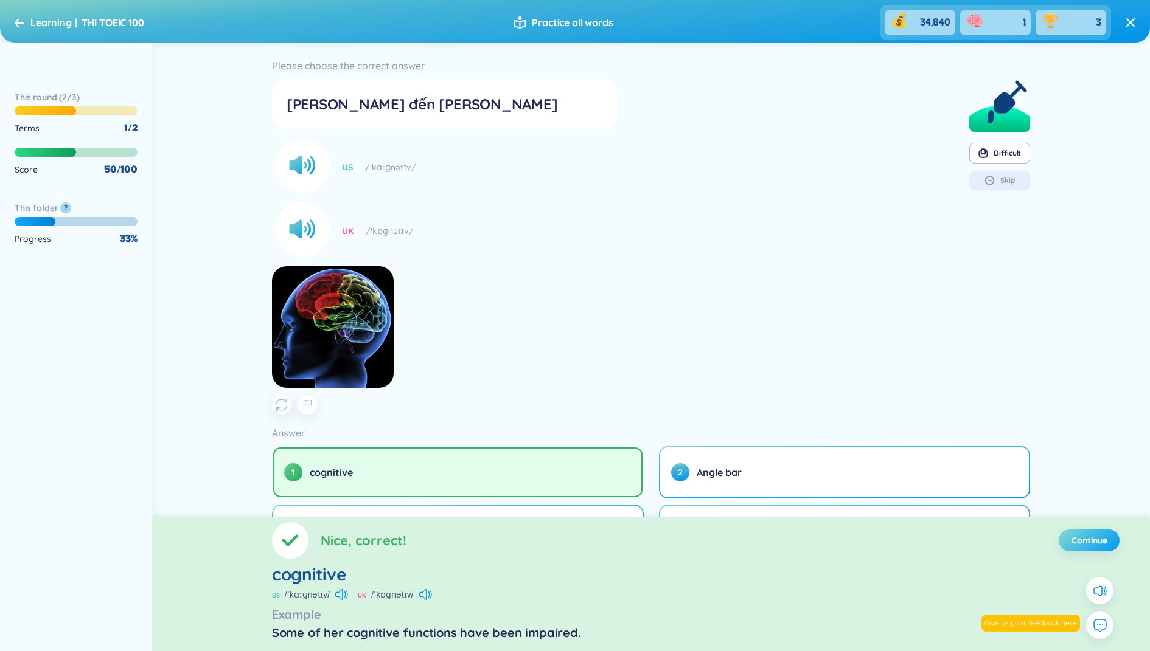
click at [1085, 541] on span "Continue" at bounding box center [1089, 541] width 36 height 12
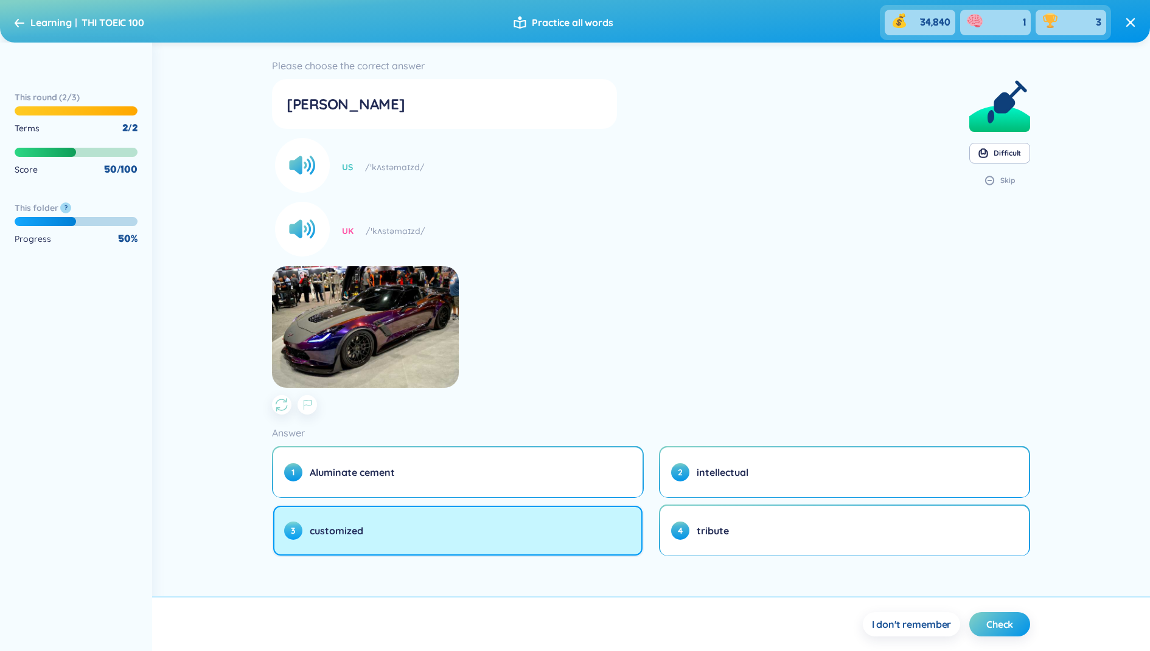
click at [536, 527] on button "3 customized" at bounding box center [457, 531] width 369 height 50
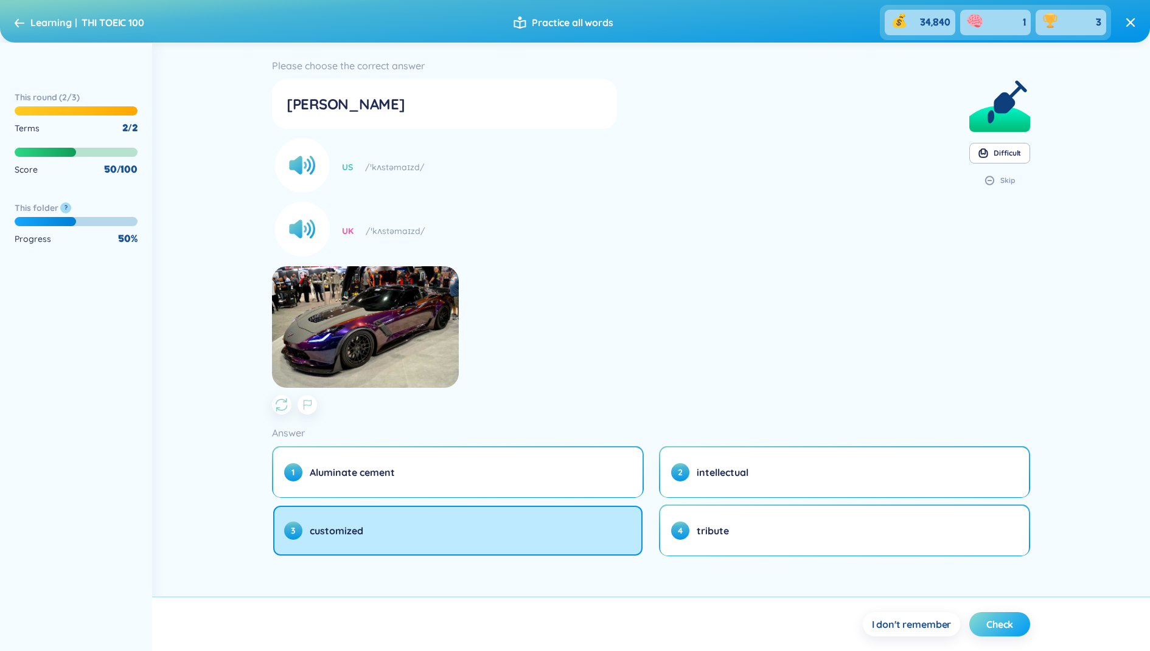
click at [984, 617] on button "Check" at bounding box center [999, 625] width 61 height 24
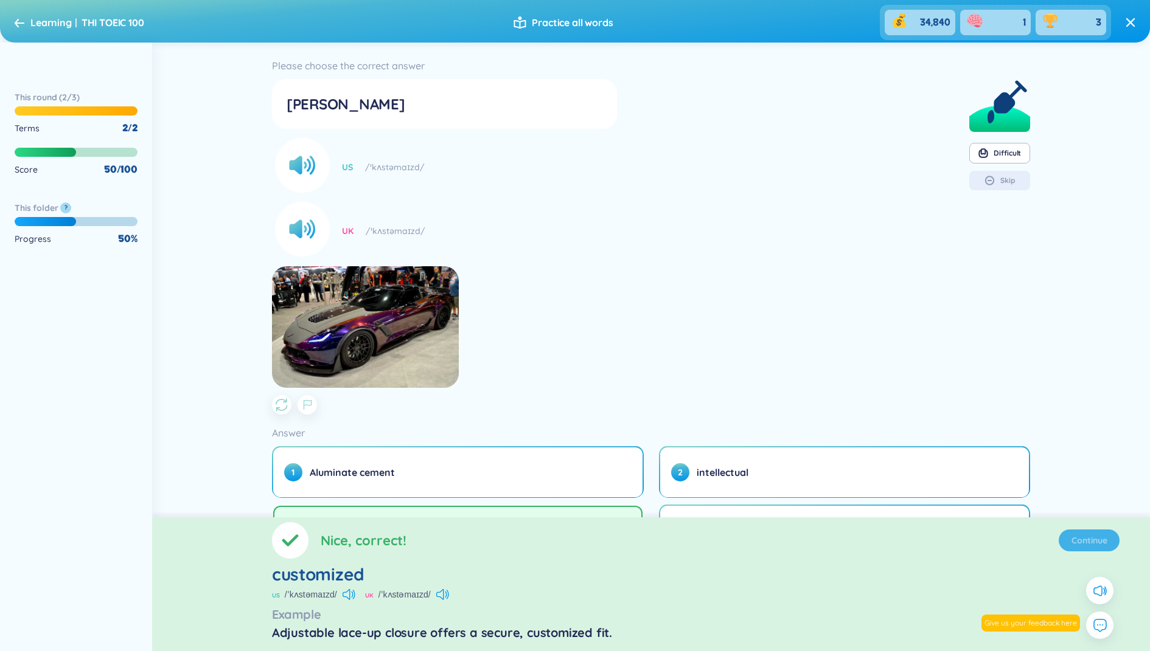
click at [1024, 234] on section "Difficult Skip" at bounding box center [999, 236] width 61 height 358
click at [1112, 535] on button "Continue" at bounding box center [1088, 541] width 61 height 22
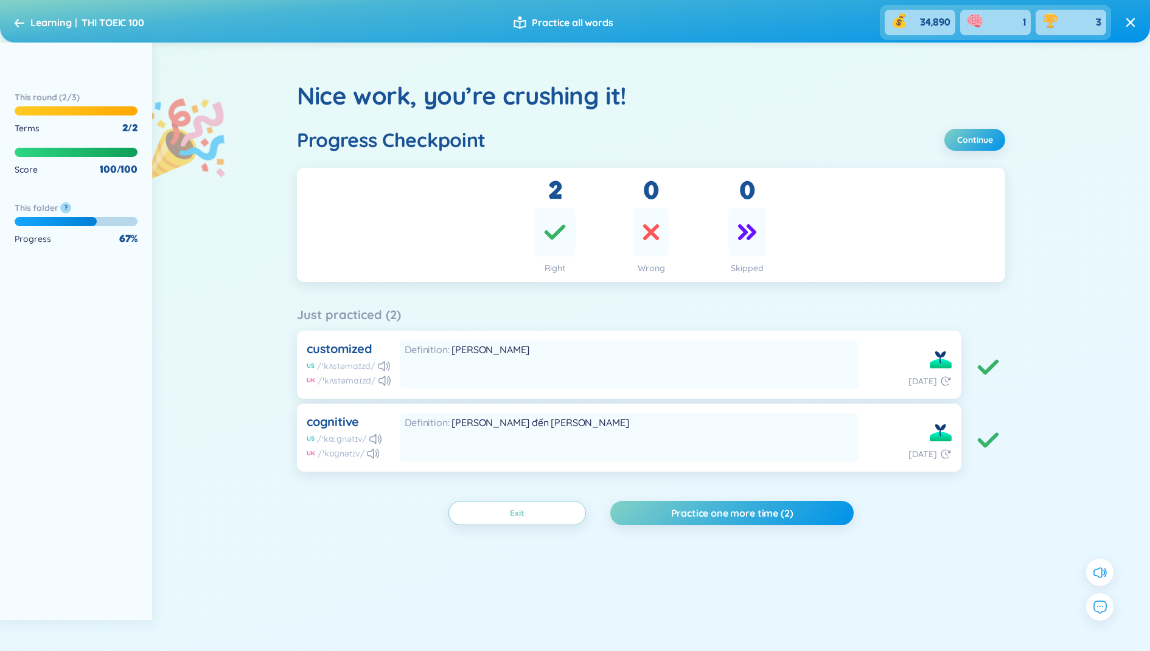
click at [1129, 21] on icon at bounding box center [1130, 22] width 9 height 9
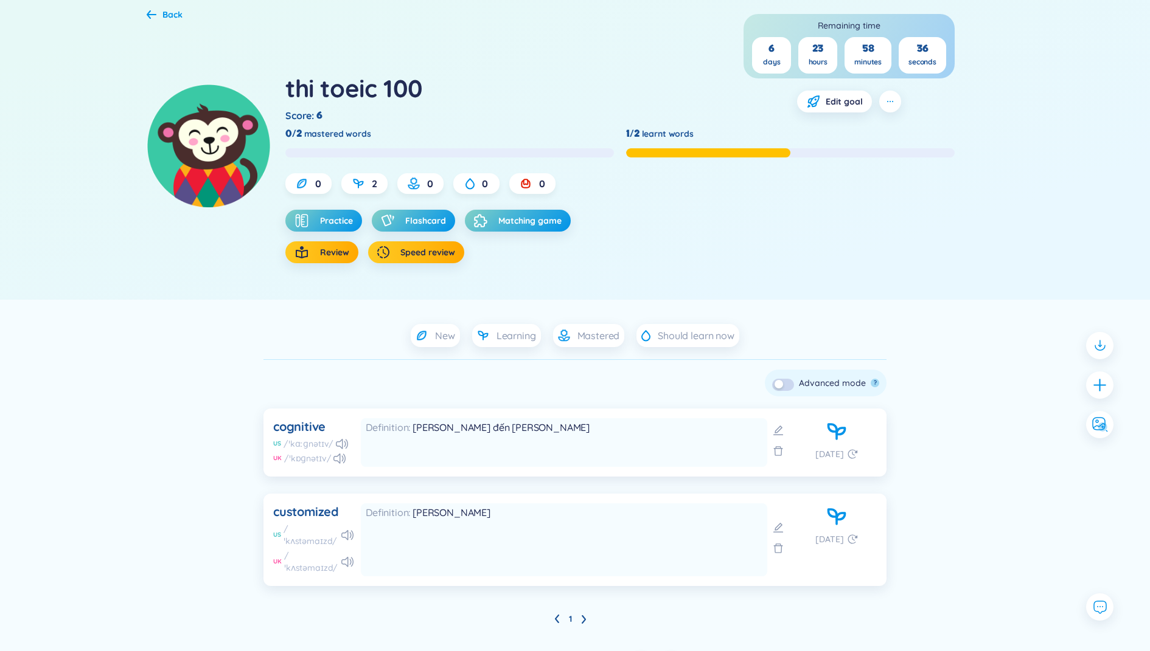
scroll to position [73, 0]
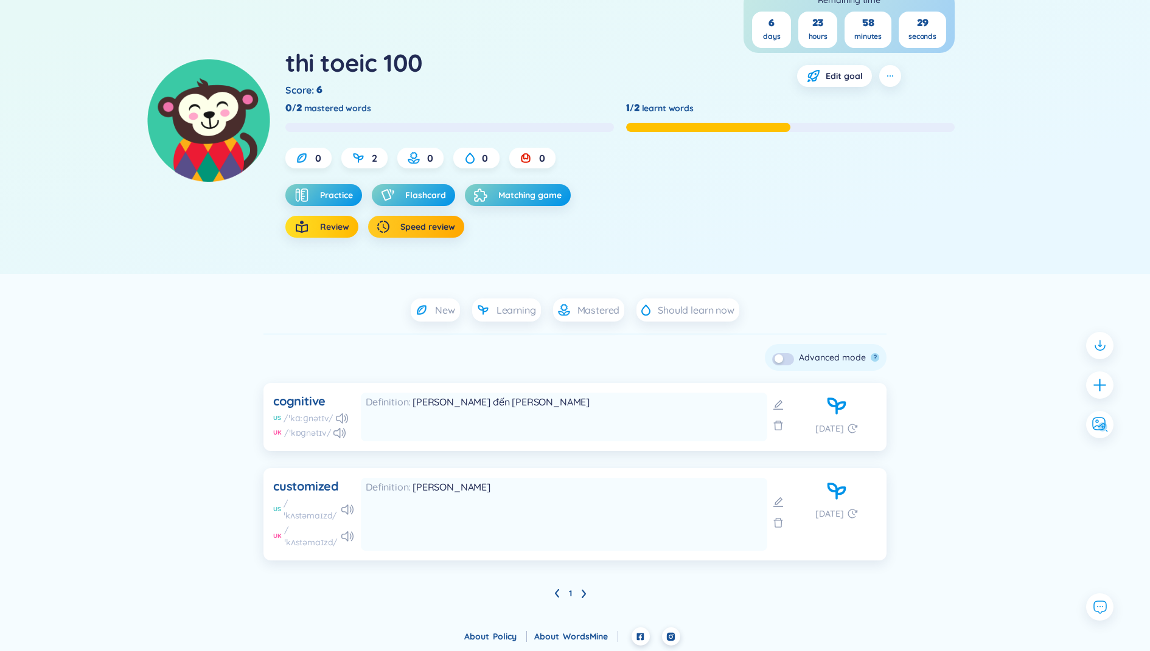
click at [324, 225] on span "Review" at bounding box center [334, 227] width 29 height 12
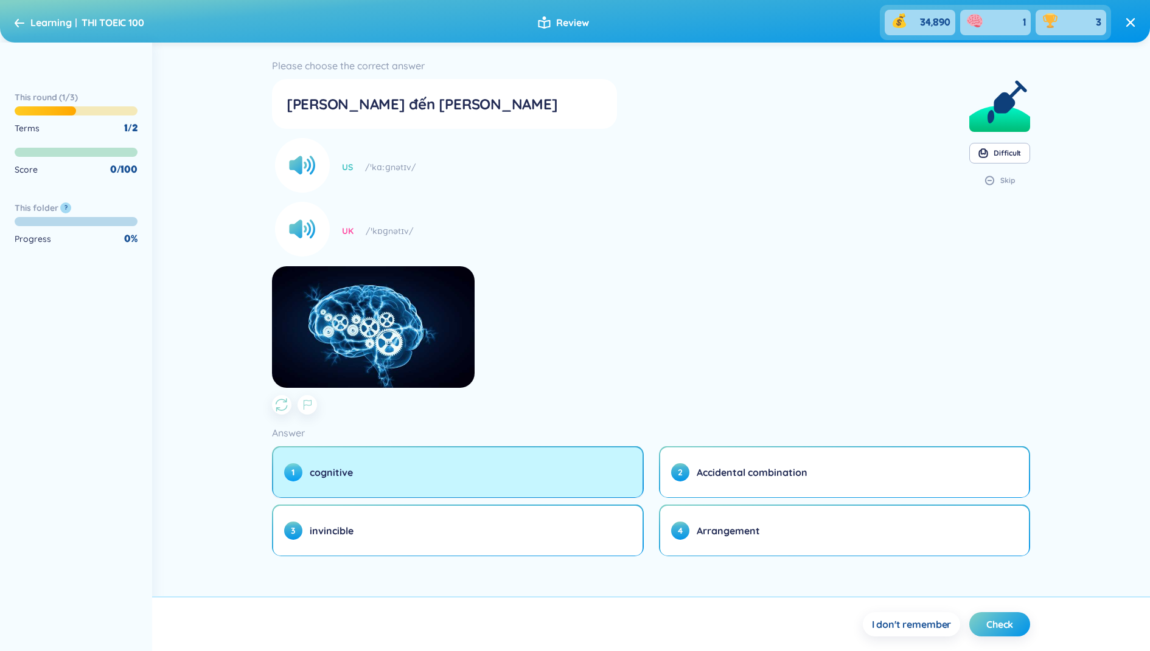
click at [583, 482] on button "1 cognitive" at bounding box center [457, 473] width 369 height 50
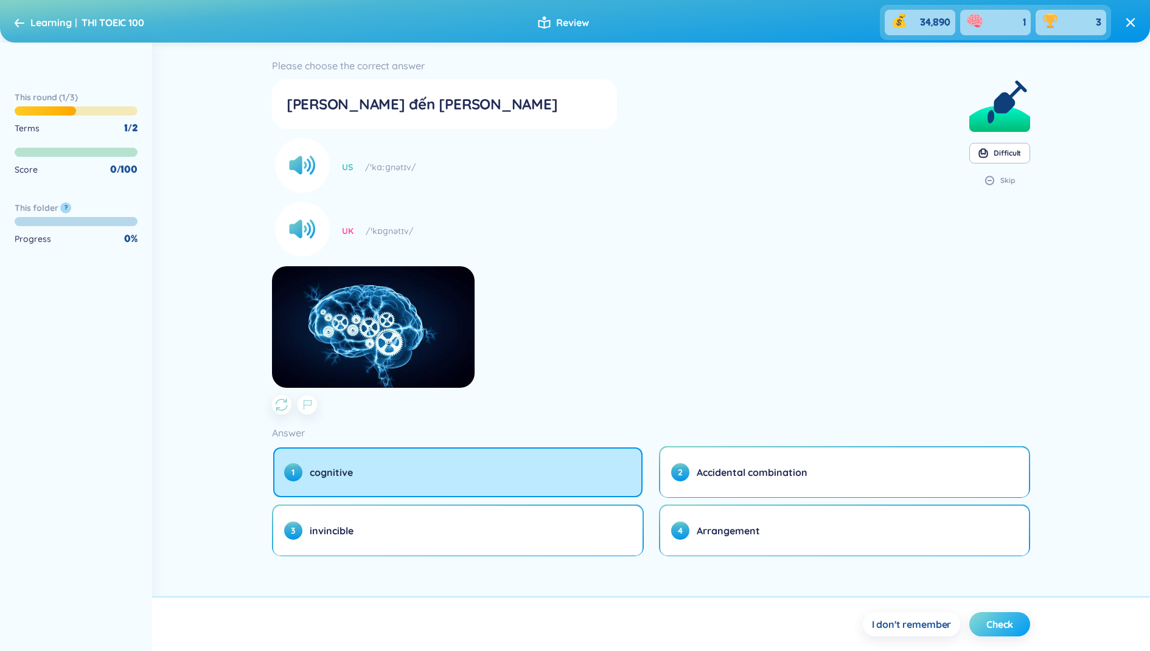
click at [995, 625] on span "Check" at bounding box center [999, 624] width 27 height 13
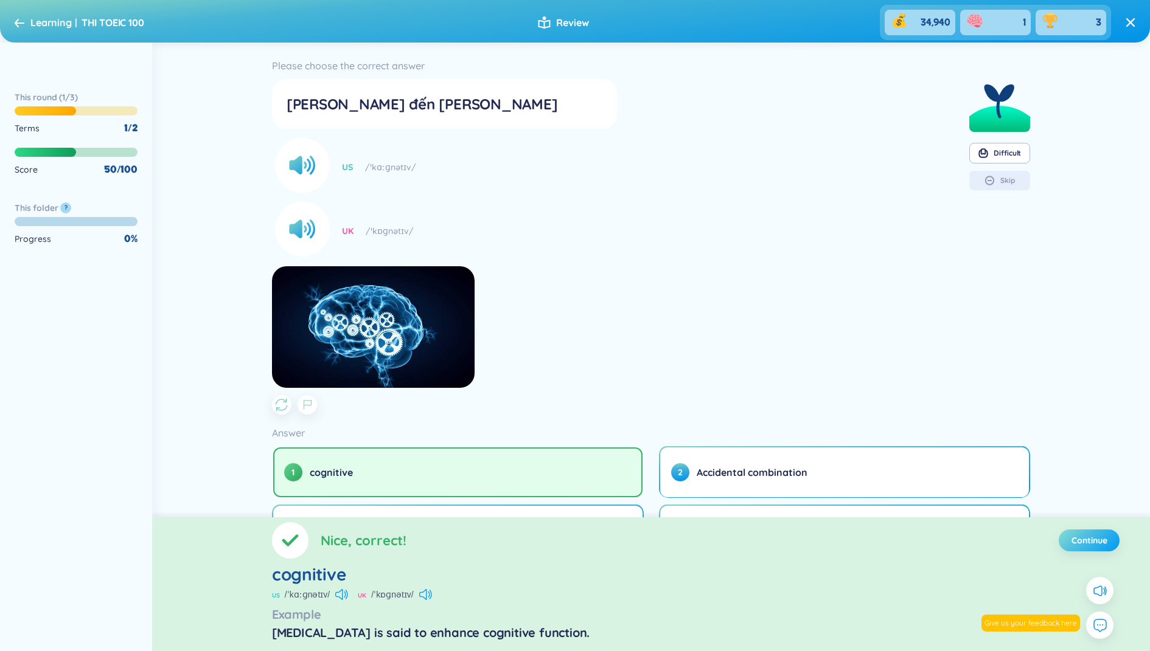
click at [1081, 531] on button "Continue" at bounding box center [1088, 541] width 61 height 22
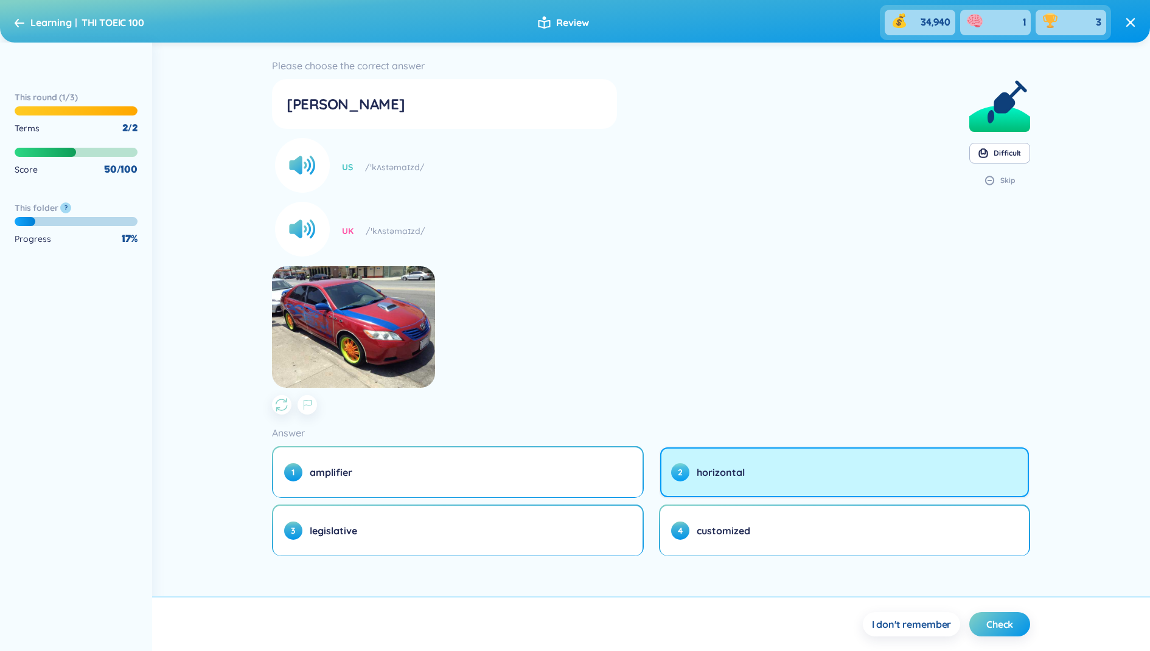
click at [702, 478] on span "horizontal" at bounding box center [721, 472] width 48 height 13
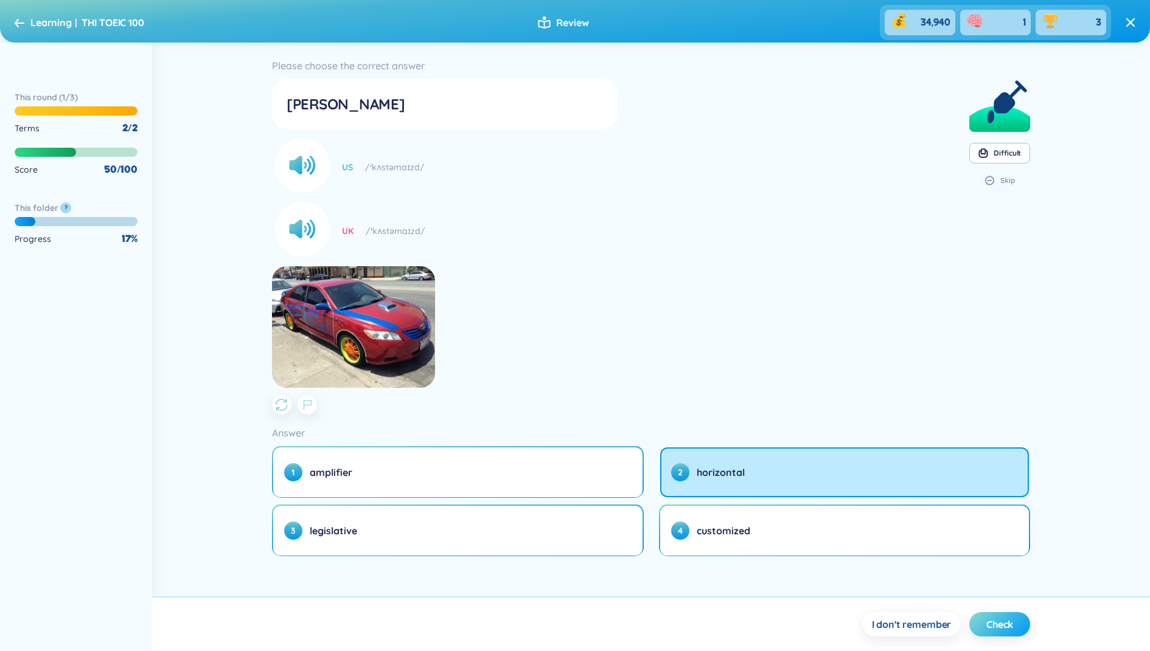
click at [1001, 620] on span "Check" at bounding box center [999, 624] width 27 height 13
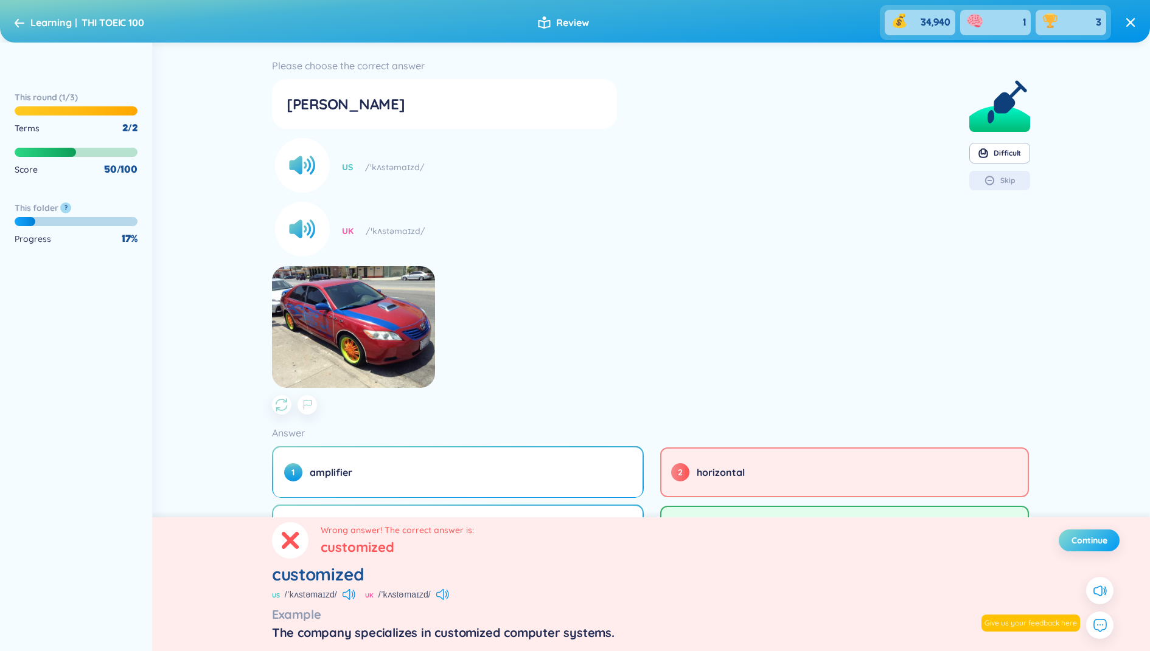
click at [1079, 543] on span "Continue" at bounding box center [1089, 541] width 36 height 12
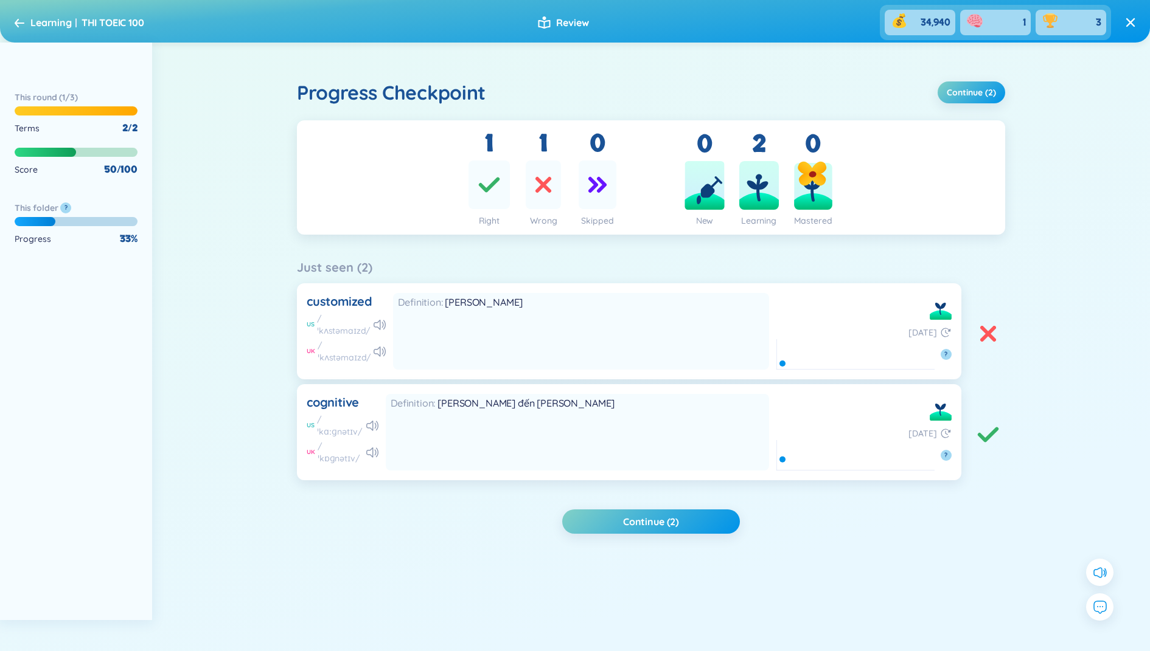
click at [1135, 19] on header "Learning THI TOEIC 100 Review 34,940 1 3" at bounding box center [575, 21] width 1150 height 43
click at [1119, 20] on div "Learning THI TOEIC 100 Review 34,940 1 3" at bounding box center [575, 22] width 1121 height 35
click at [1128, 20] on icon at bounding box center [1130, 22] width 9 height 9
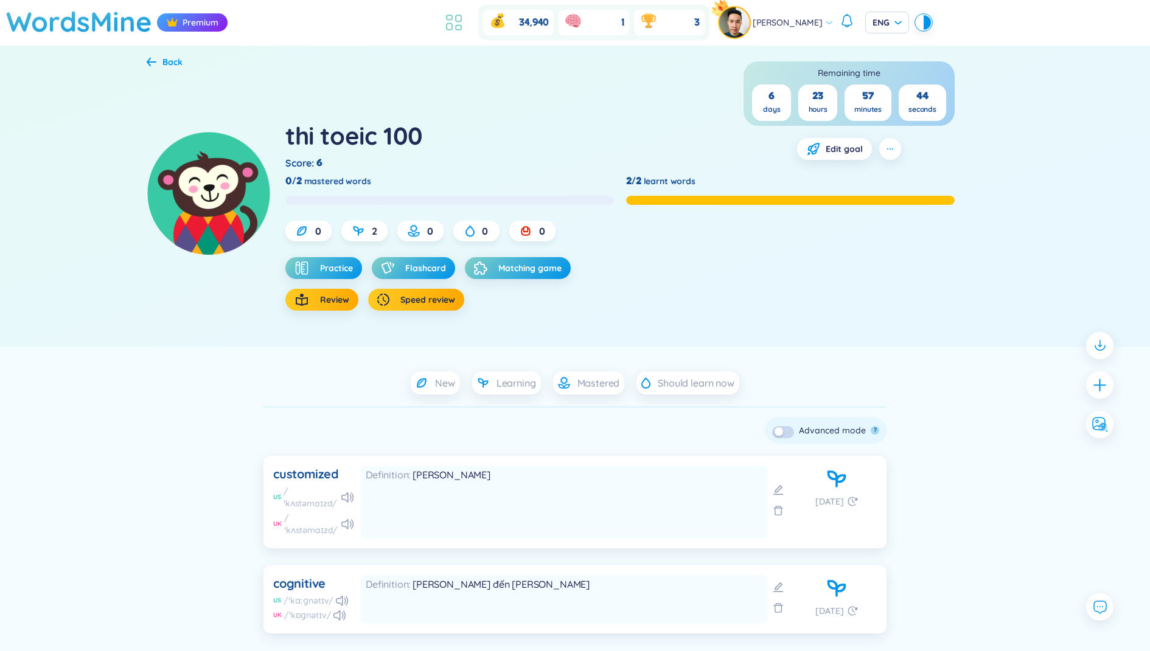
click at [465, 33] on icon at bounding box center [454, 23] width 22 height 22
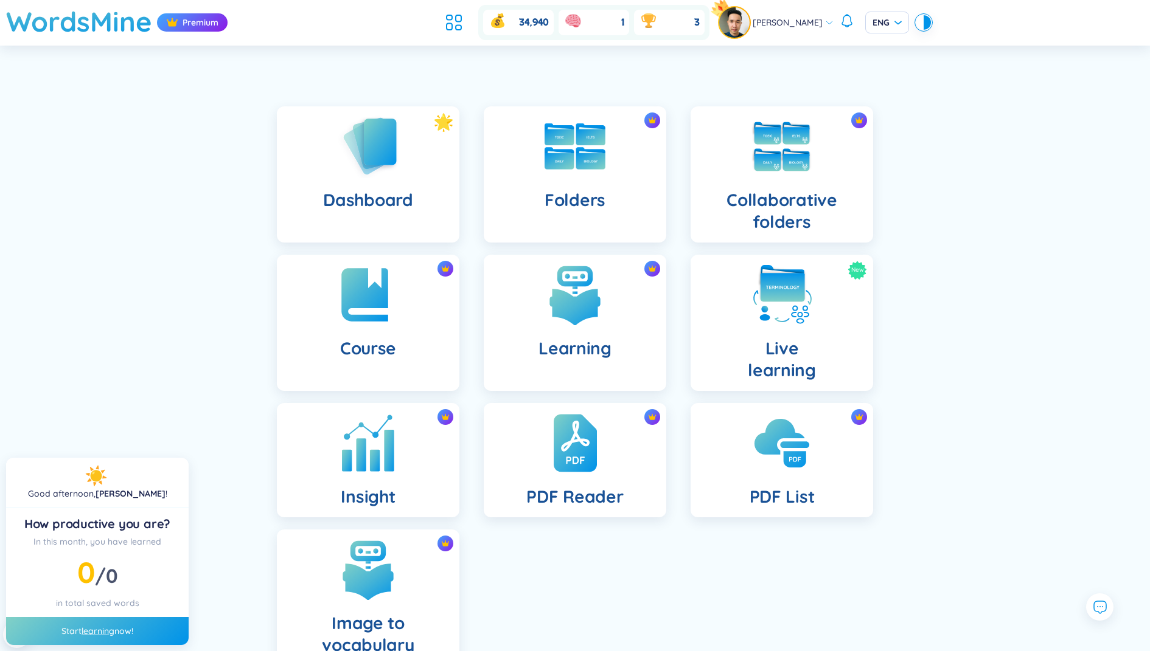
click at [457, 446] on div "Insight" at bounding box center [368, 460] width 182 height 114
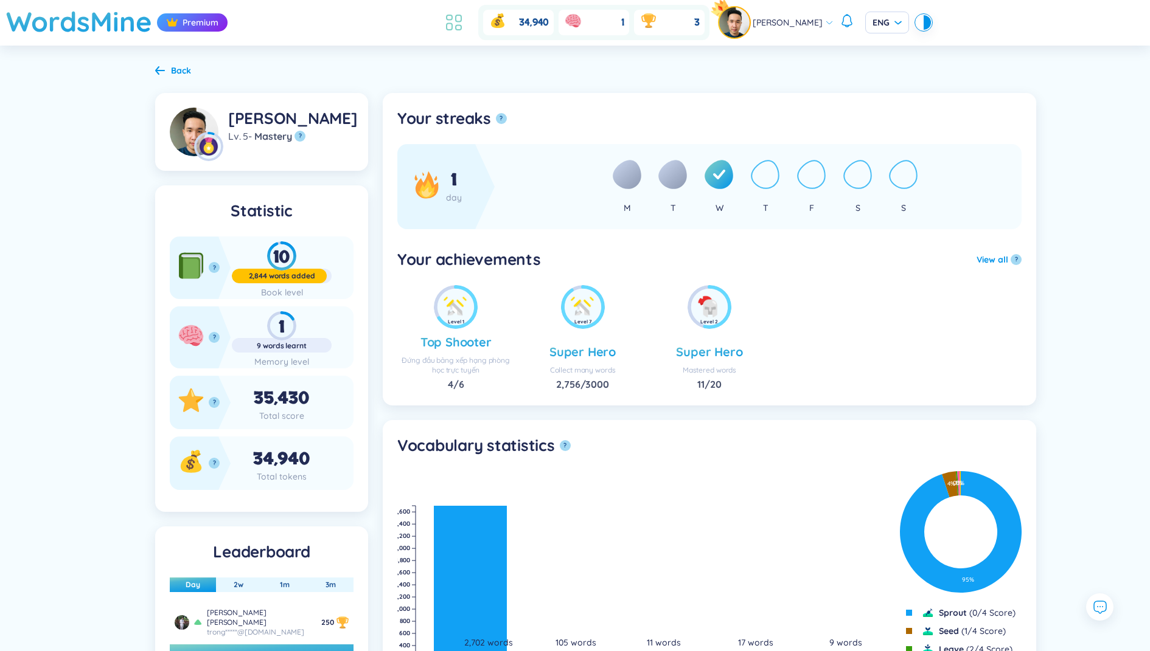
click at [454, 22] on icon at bounding box center [454, 23] width 22 height 22
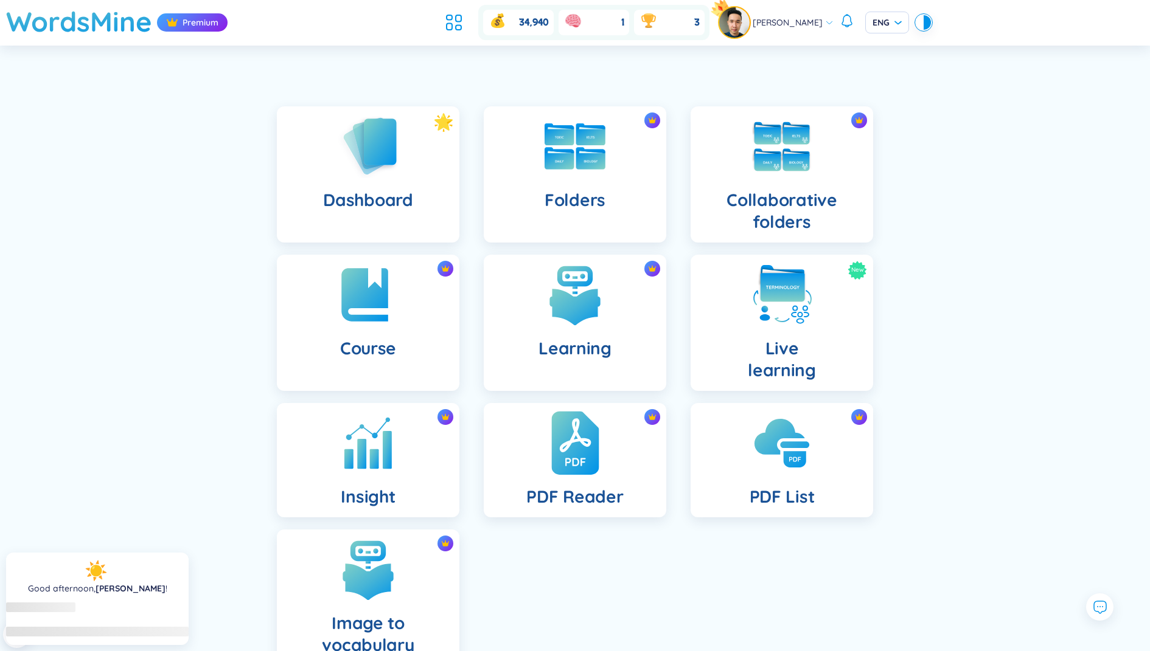
click at [600, 478] on div "PDF Reader" at bounding box center [575, 460] width 182 height 114
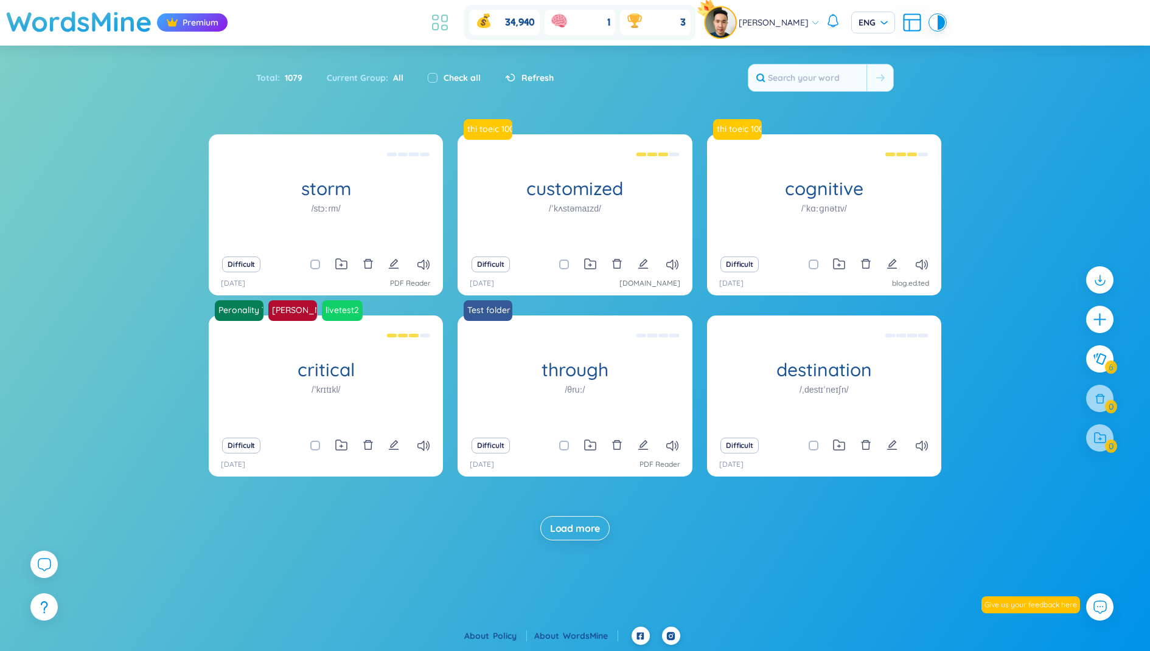
click at [440, 17] on icon at bounding box center [440, 23] width 22 height 22
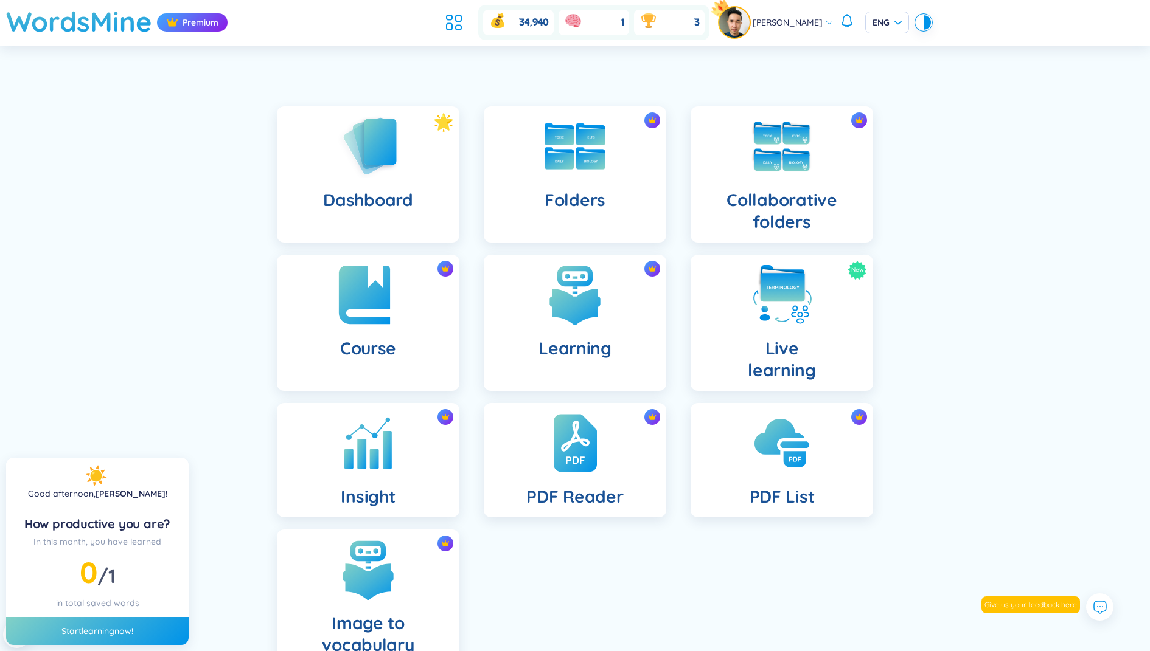
click at [377, 333] on div "Course" at bounding box center [368, 323] width 182 height 136
